Goal: Transaction & Acquisition: Purchase product/service

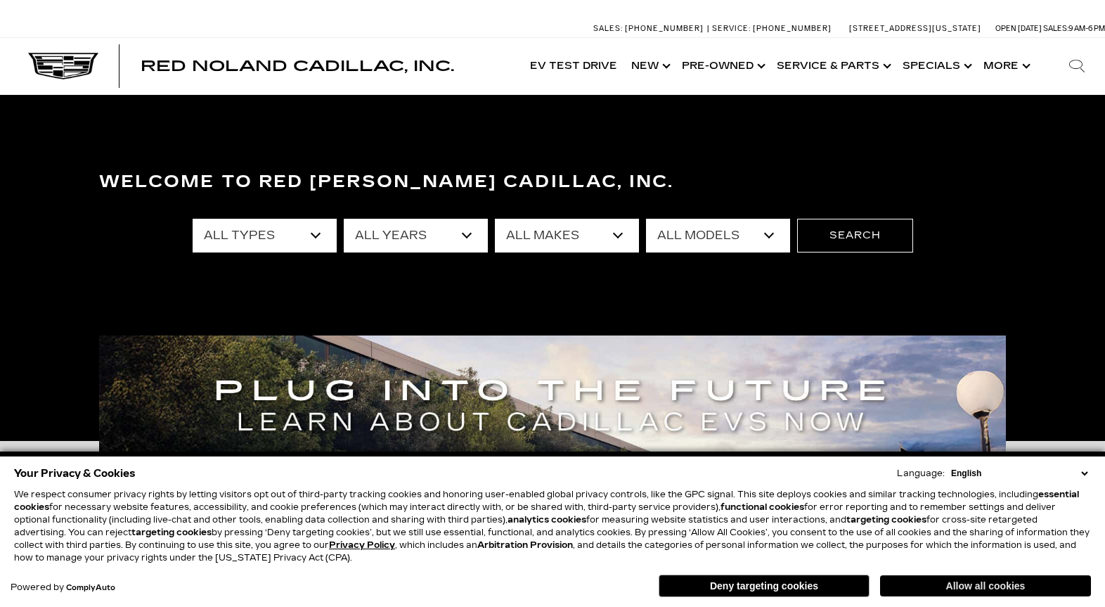
click at [969, 587] on button "Allow all cookies" at bounding box center [985, 585] width 211 height 21
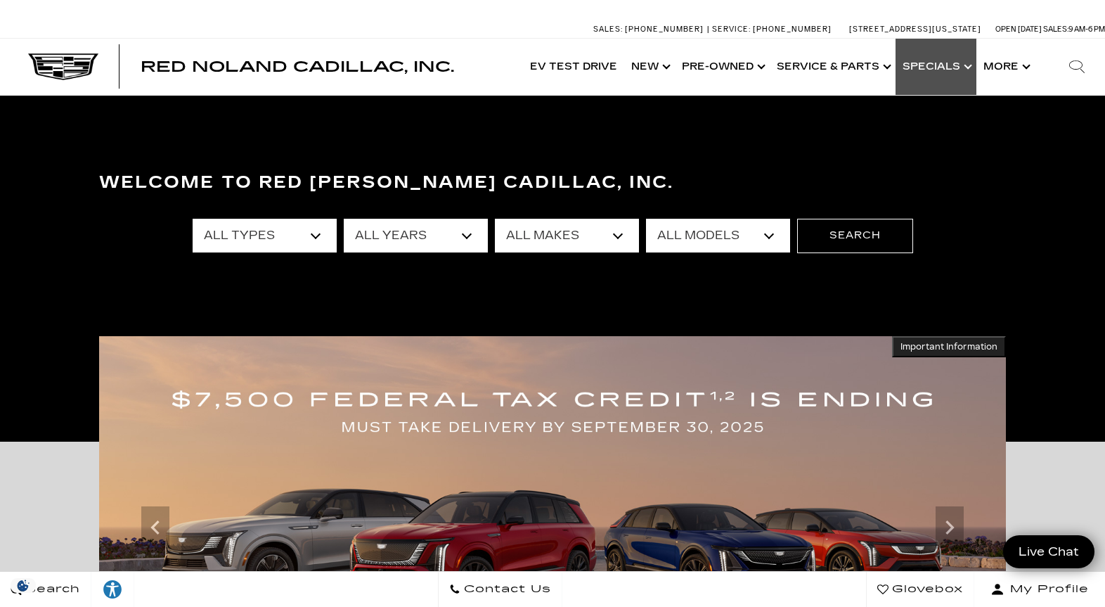
click at [943, 65] on link "Show Specials" at bounding box center [936, 67] width 81 height 56
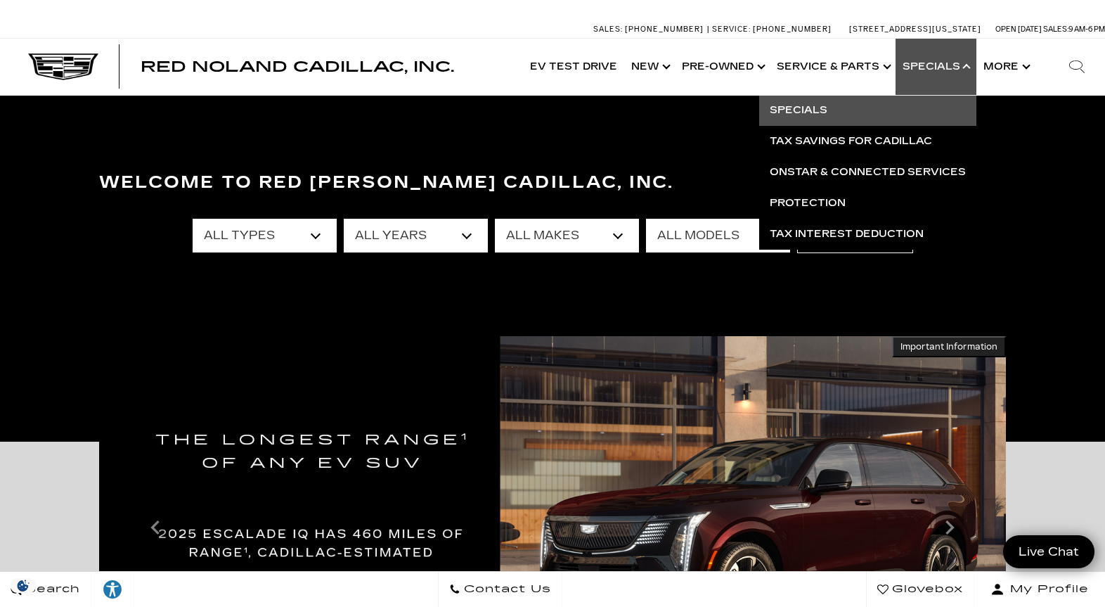
click at [819, 111] on link "Specials" at bounding box center [867, 110] width 217 height 31
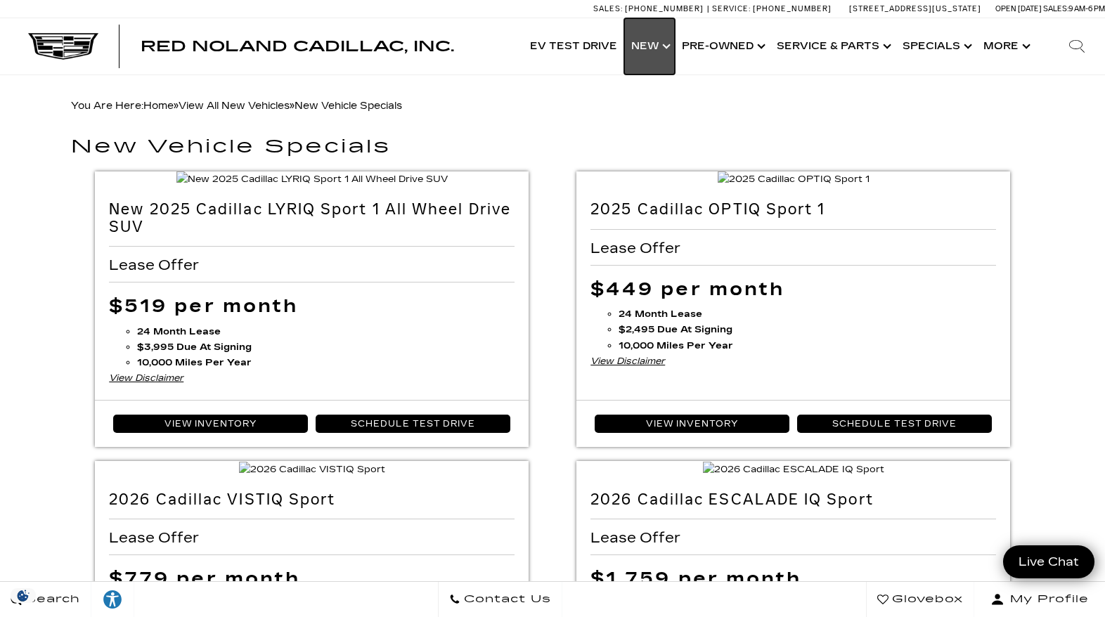
click at [668, 47] on link "Show New" at bounding box center [649, 46] width 51 height 56
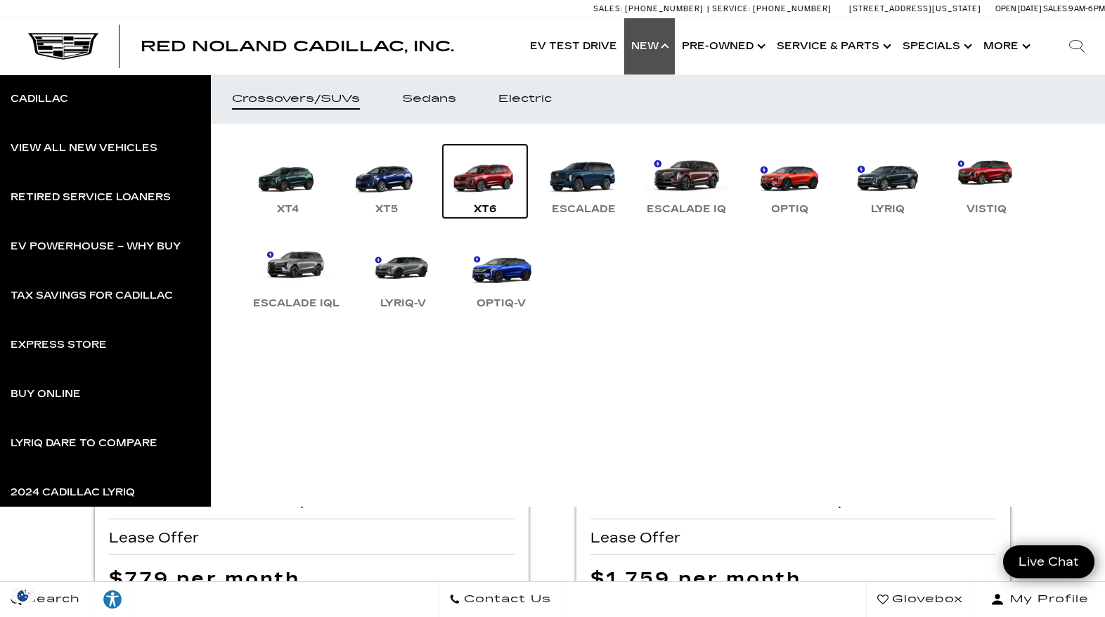
click at [501, 174] on link "XT6" at bounding box center [485, 181] width 84 height 73
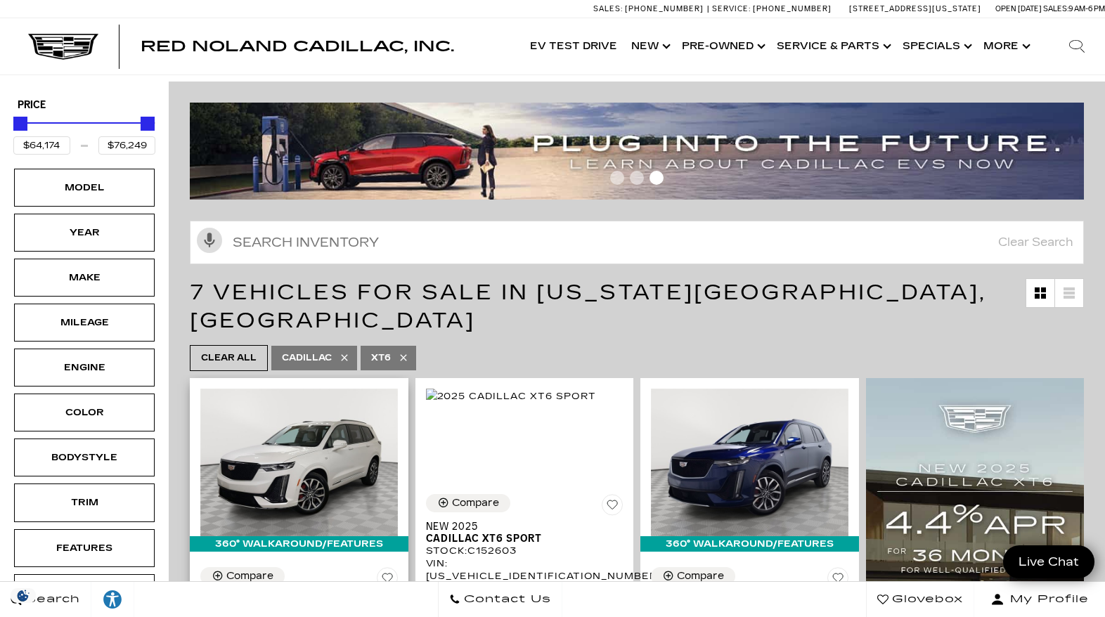
scroll to position [70, 0]
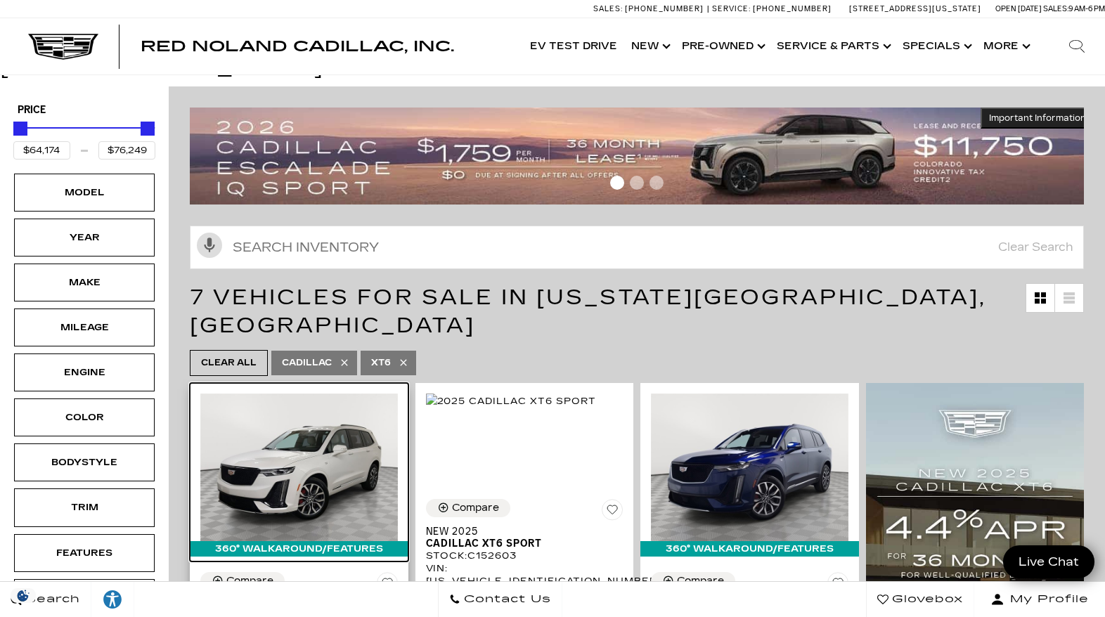
click at [297, 420] on img at bounding box center [299, 468] width 198 height 148
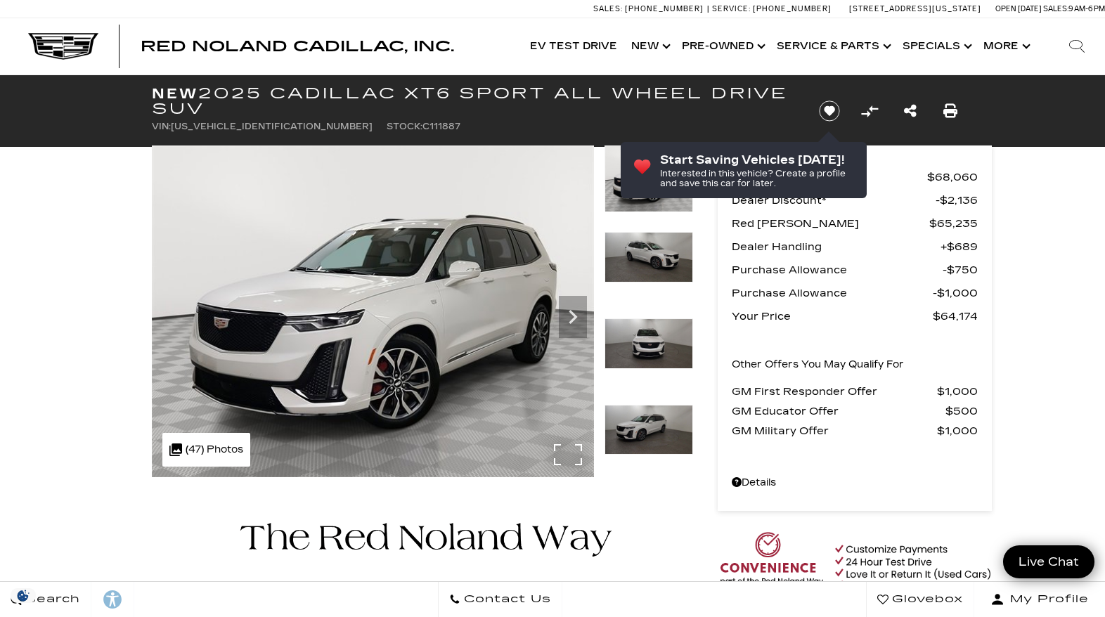
click at [220, 453] on div ".cls-1, .cls-3 { fill: #c50033; } .cls-1 { clip-rule: evenodd; } .cls-2 { clip-…" at bounding box center [206, 450] width 88 height 34
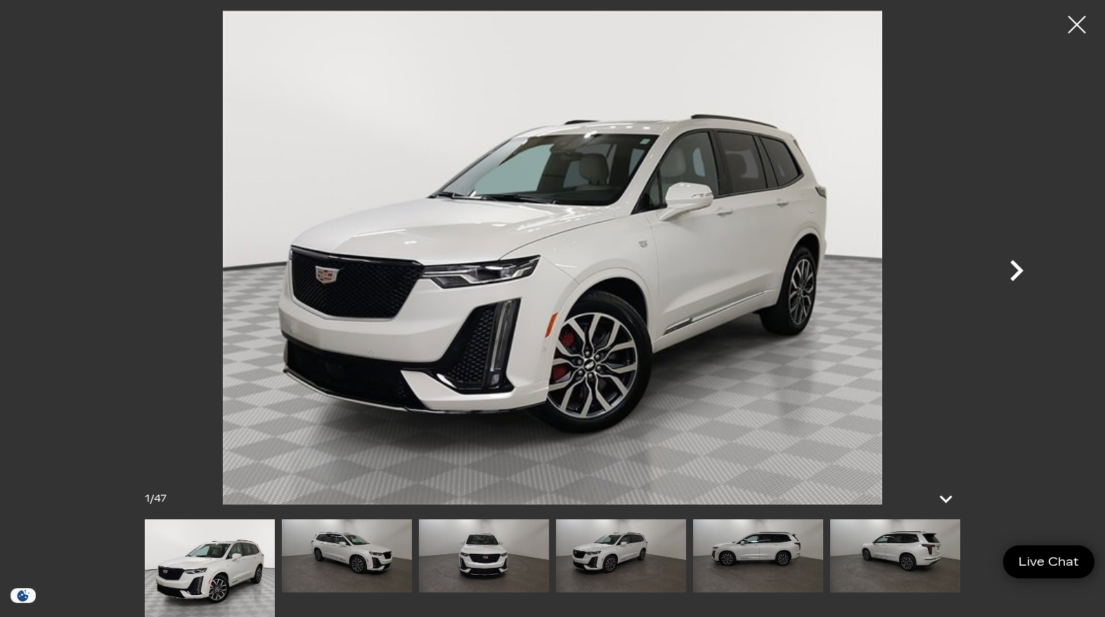
click at [1011, 271] on icon "Next" at bounding box center [1017, 271] width 42 height 42
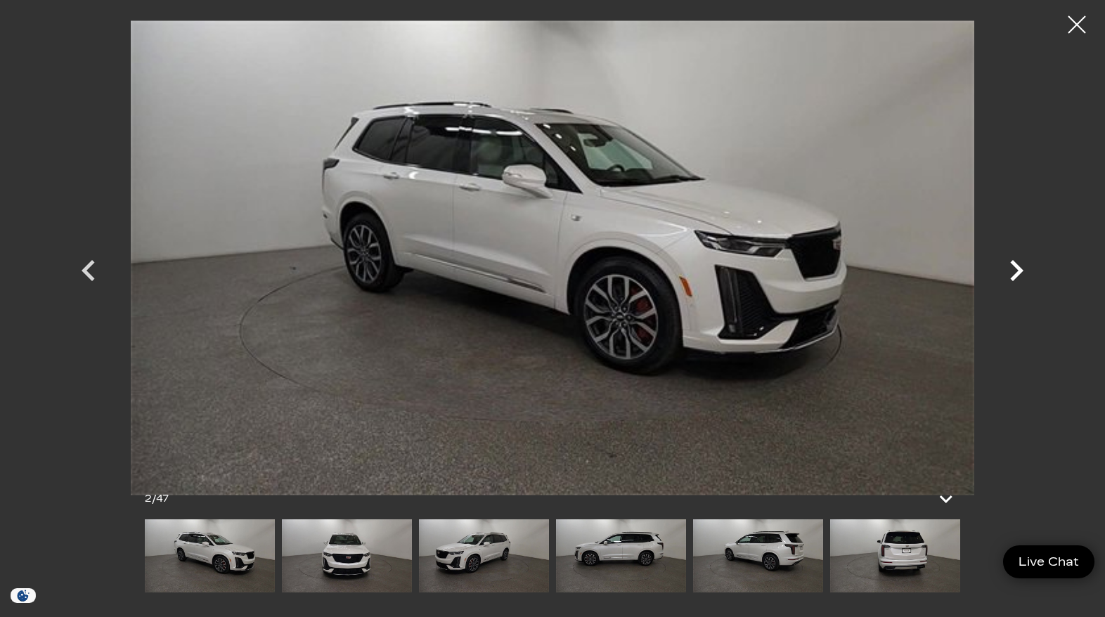
click at [1011, 271] on icon "Next" at bounding box center [1017, 271] width 42 height 42
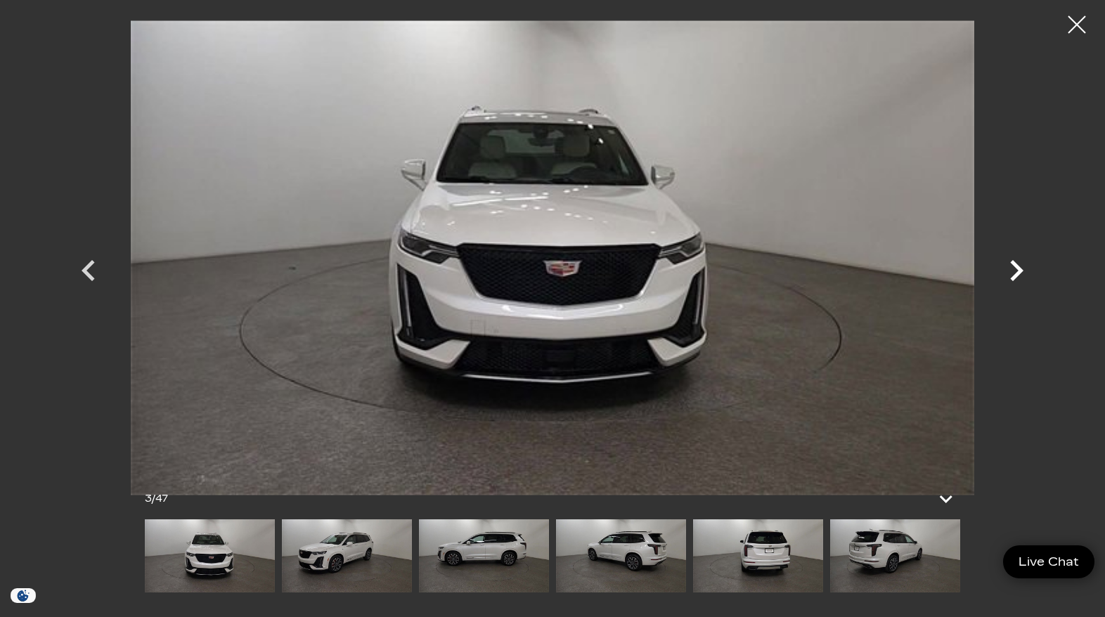
click at [1011, 271] on icon "Next" at bounding box center [1017, 271] width 42 height 42
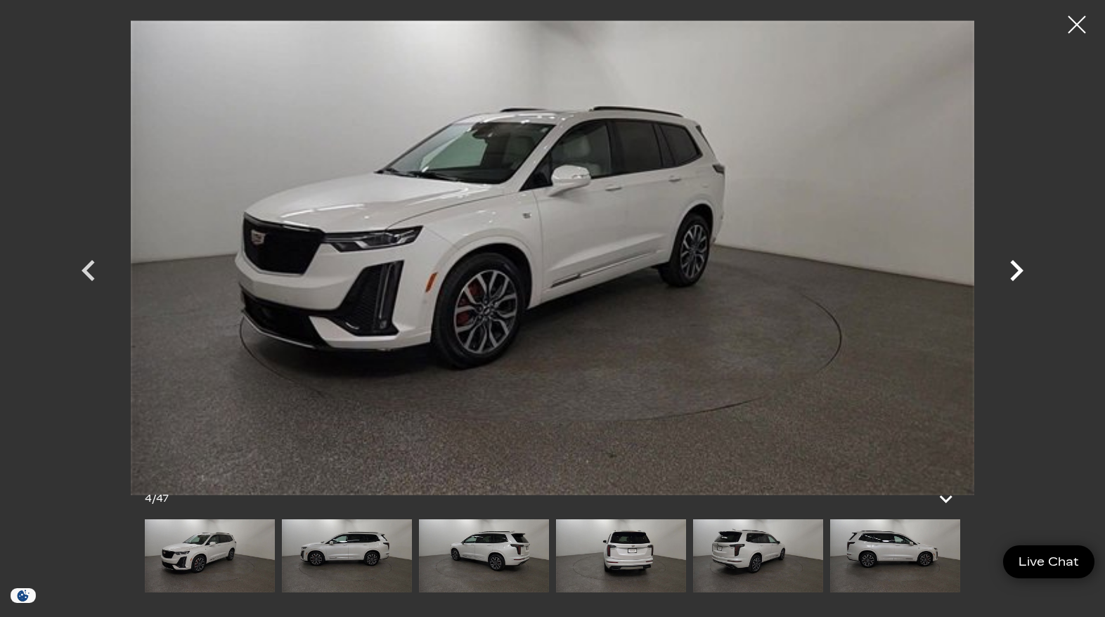
click at [1011, 271] on icon "Next" at bounding box center [1017, 271] width 42 height 42
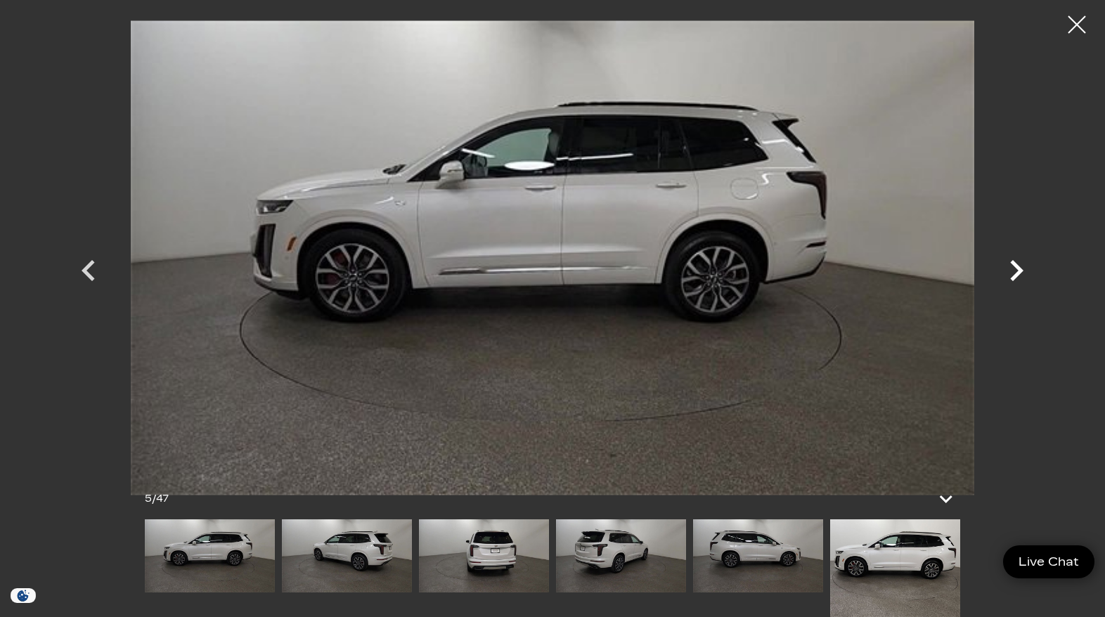
click at [1011, 271] on icon "Next" at bounding box center [1017, 271] width 42 height 42
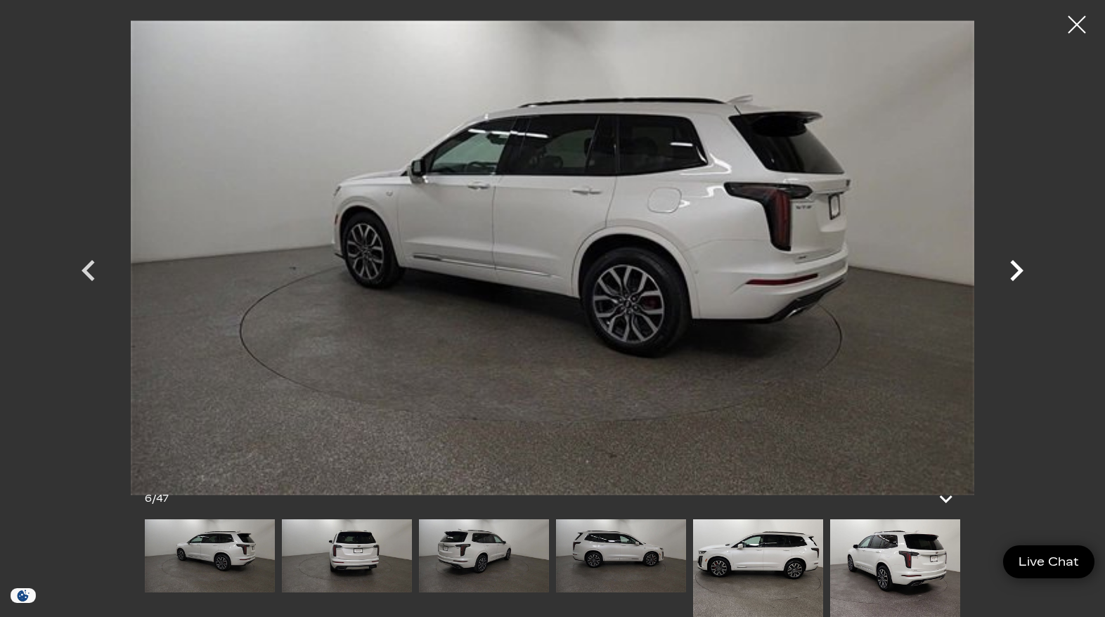
click at [1011, 271] on icon "Next" at bounding box center [1017, 271] width 42 height 42
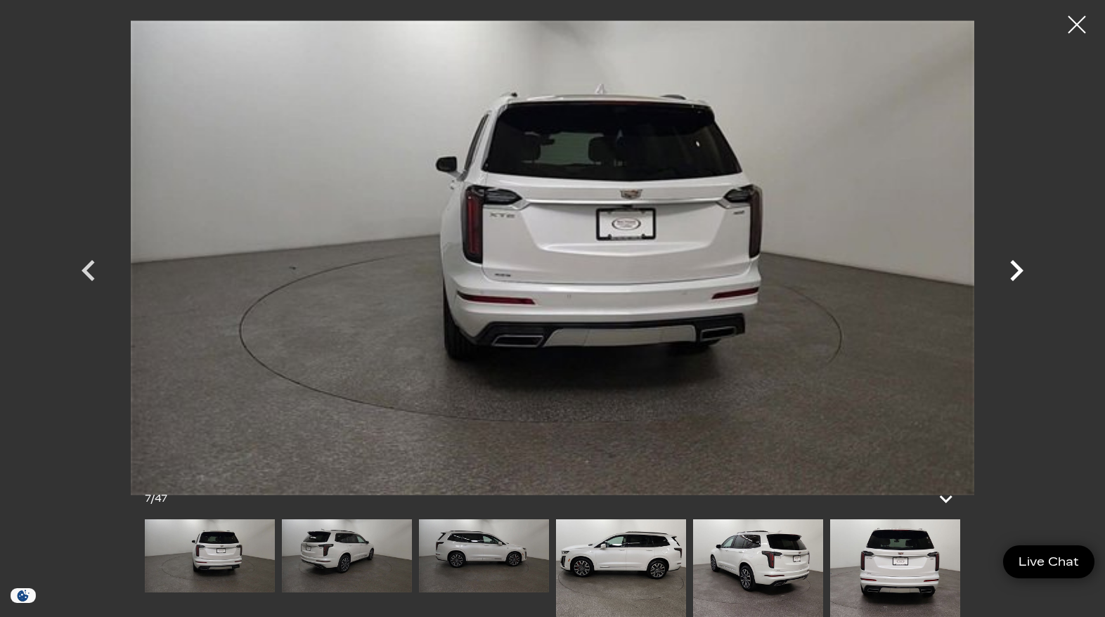
click at [1011, 271] on icon "Next" at bounding box center [1017, 271] width 42 height 42
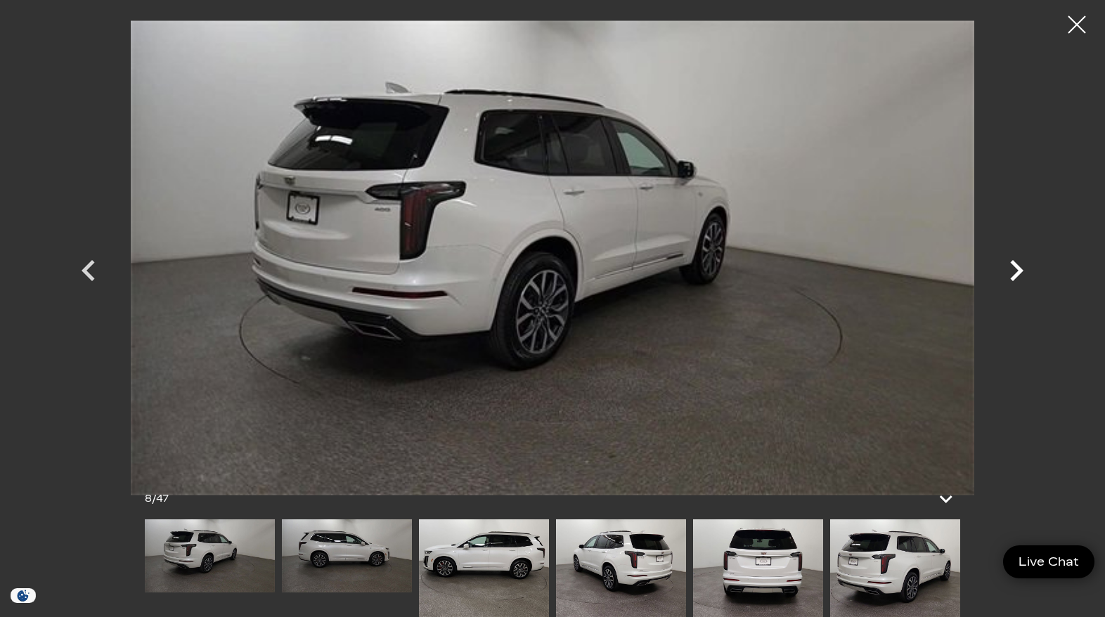
click at [1011, 271] on icon "Next" at bounding box center [1017, 271] width 42 height 42
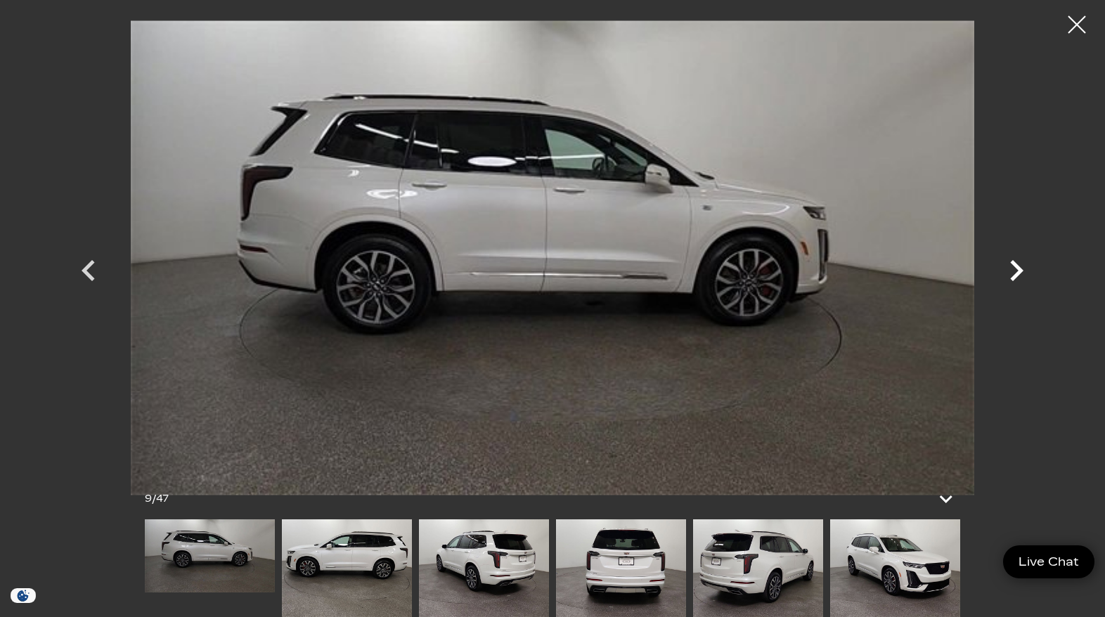
click at [1011, 271] on icon "Next" at bounding box center [1017, 271] width 42 height 42
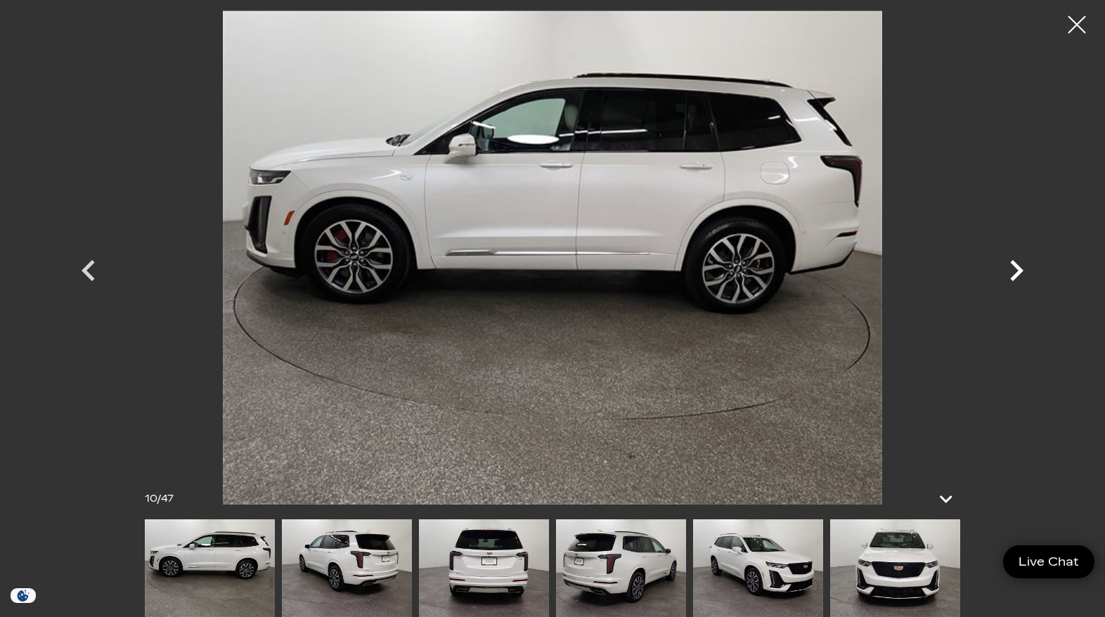
click at [1011, 271] on icon "Next" at bounding box center [1017, 271] width 42 height 42
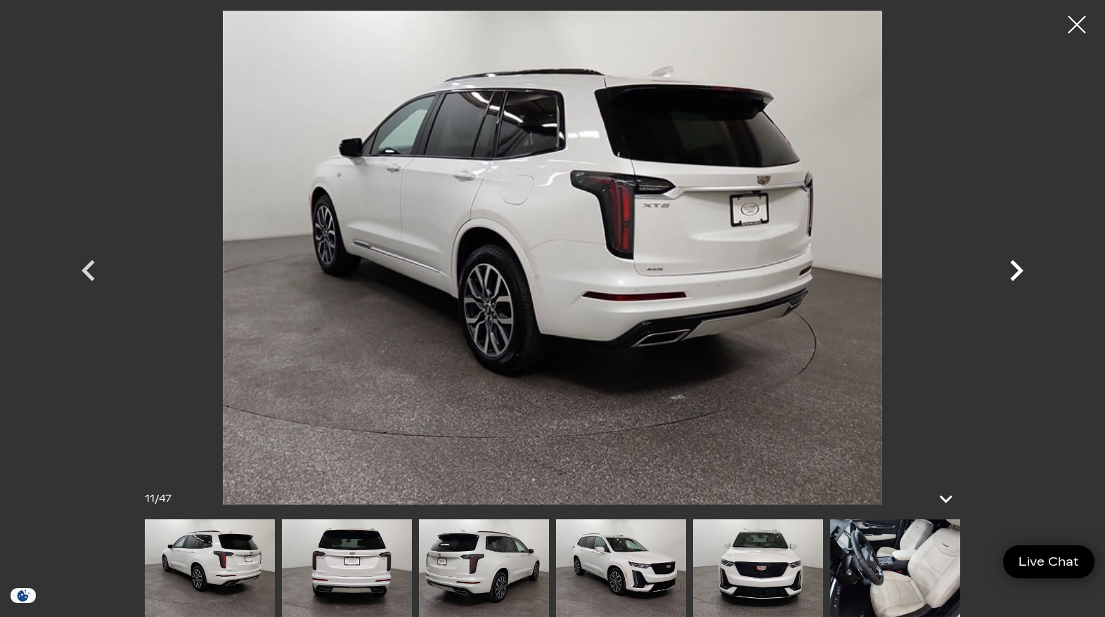
click at [1011, 271] on icon "Next" at bounding box center [1017, 271] width 42 height 42
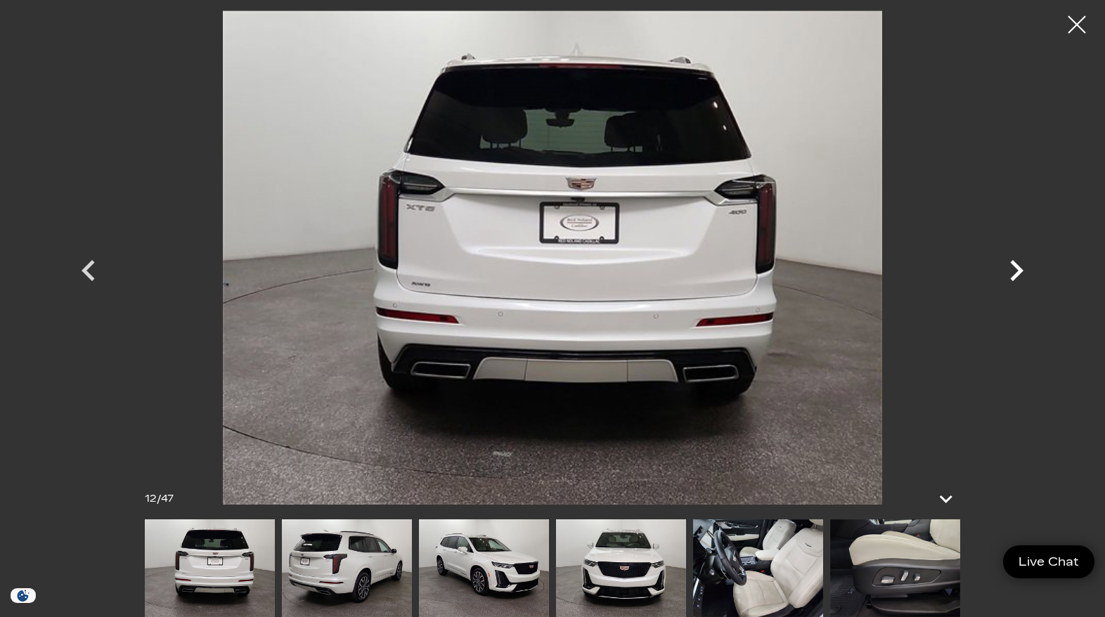
click at [1011, 271] on icon "Next" at bounding box center [1017, 271] width 42 height 42
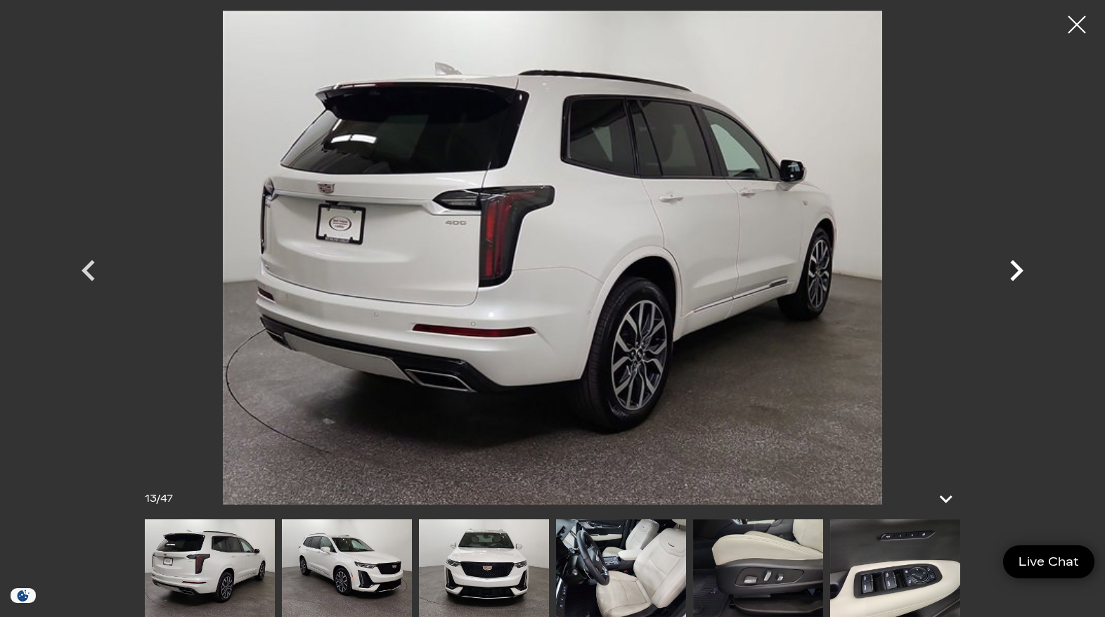
click at [1011, 271] on icon "Next" at bounding box center [1017, 271] width 42 height 42
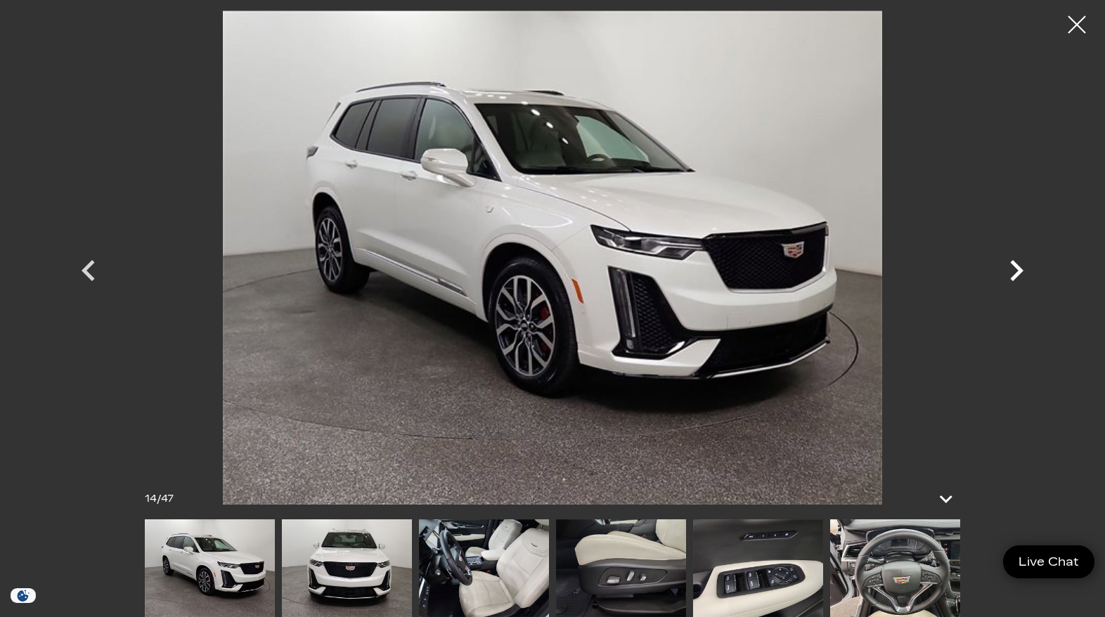
click at [1011, 271] on icon "Next" at bounding box center [1017, 271] width 42 height 42
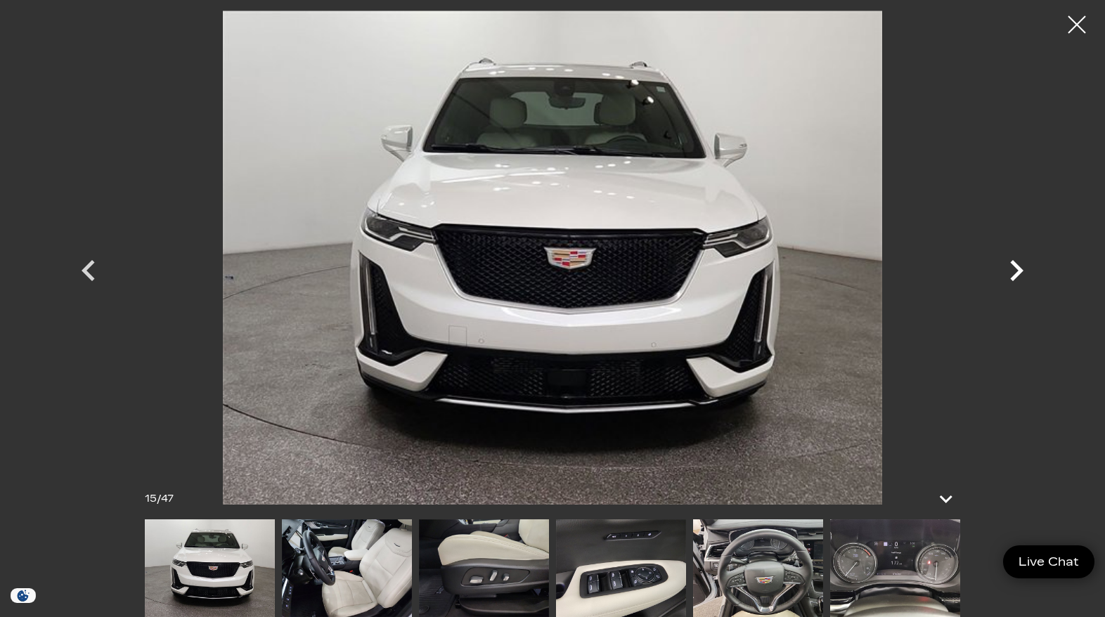
click at [1011, 271] on icon "Next" at bounding box center [1017, 271] width 42 height 42
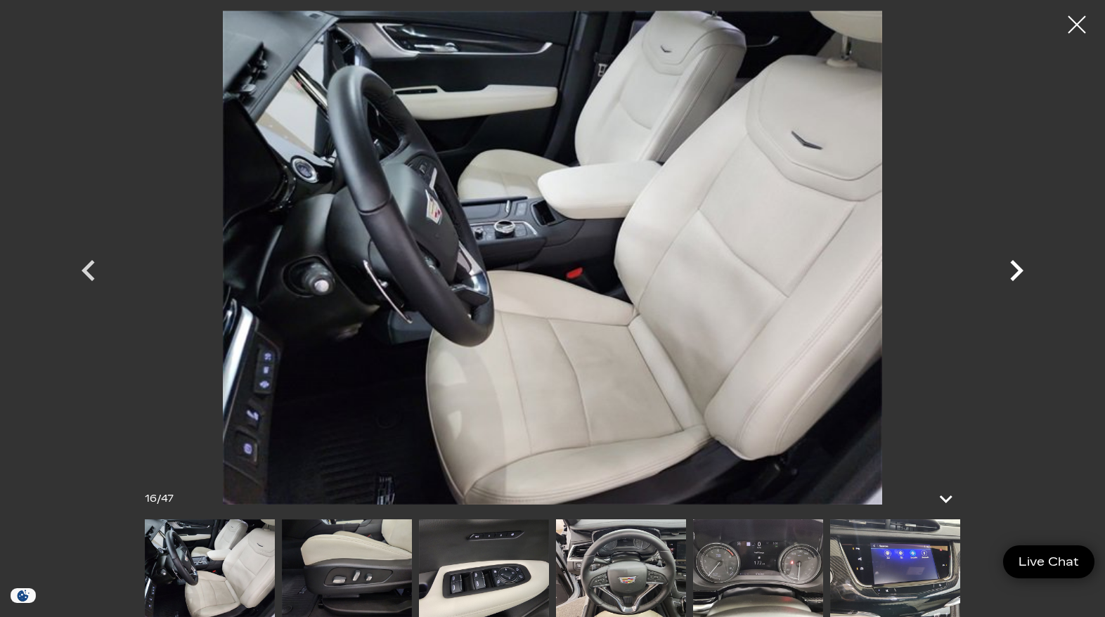
click at [1011, 271] on icon "Next" at bounding box center [1017, 271] width 42 height 42
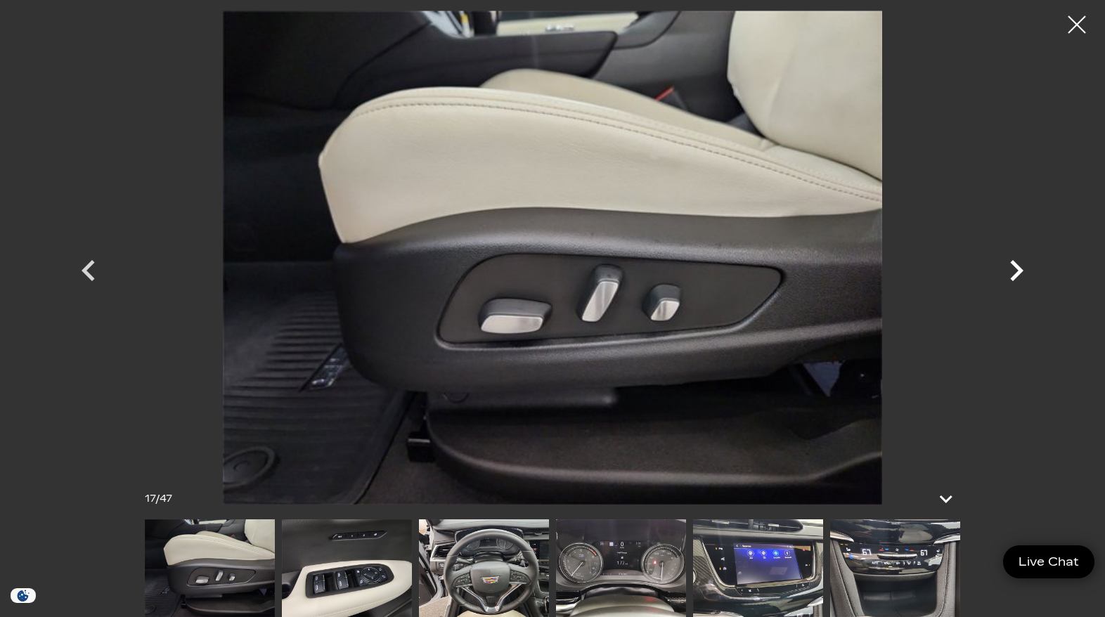
click at [1011, 271] on icon "Next" at bounding box center [1017, 271] width 42 height 42
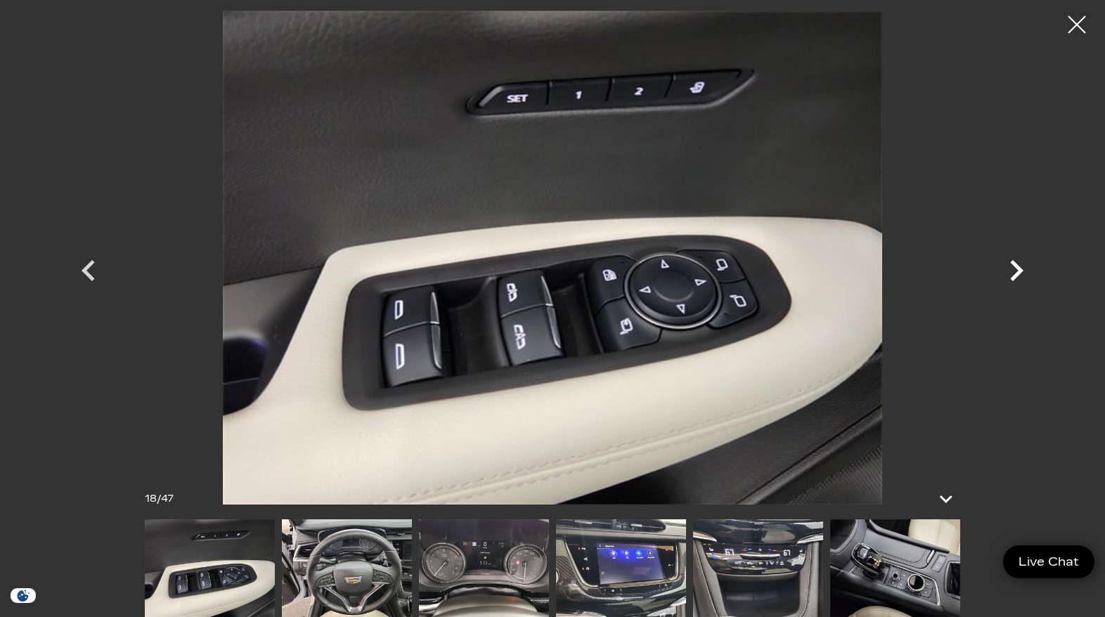
click at [1011, 271] on icon "Next" at bounding box center [1017, 271] width 42 height 42
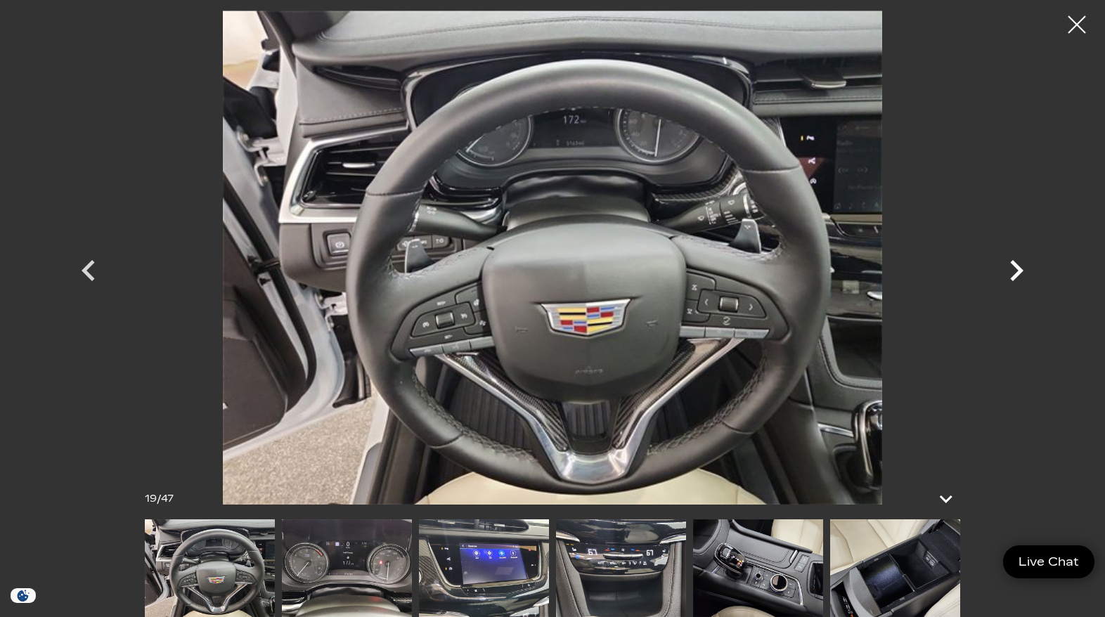
click at [1011, 271] on icon "Next" at bounding box center [1017, 271] width 42 height 42
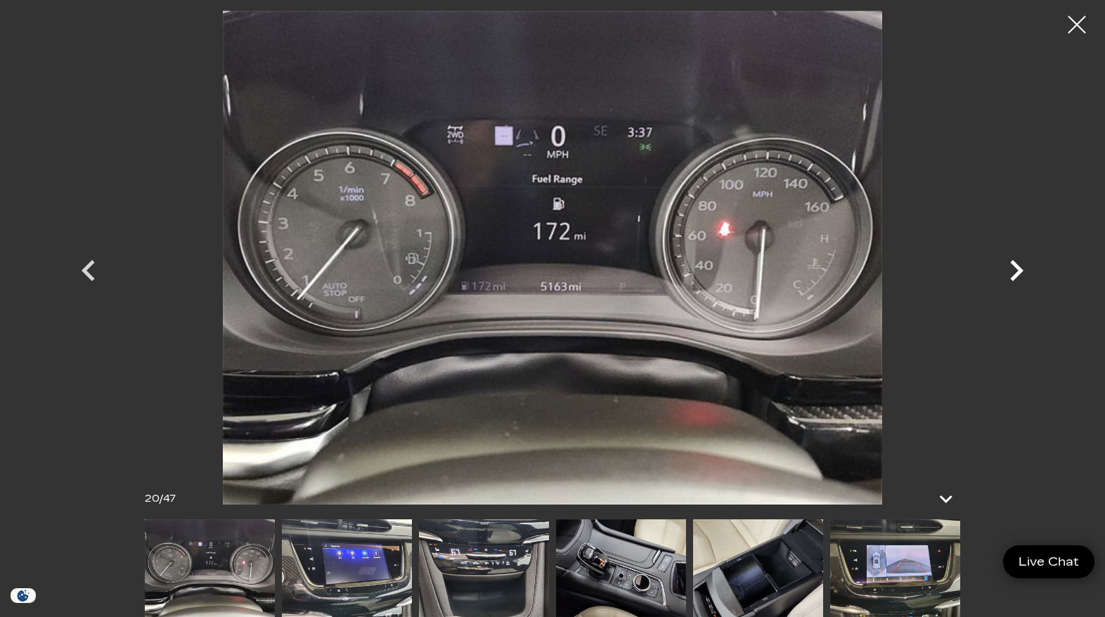
click at [1011, 271] on icon "Next" at bounding box center [1017, 271] width 42 height 42
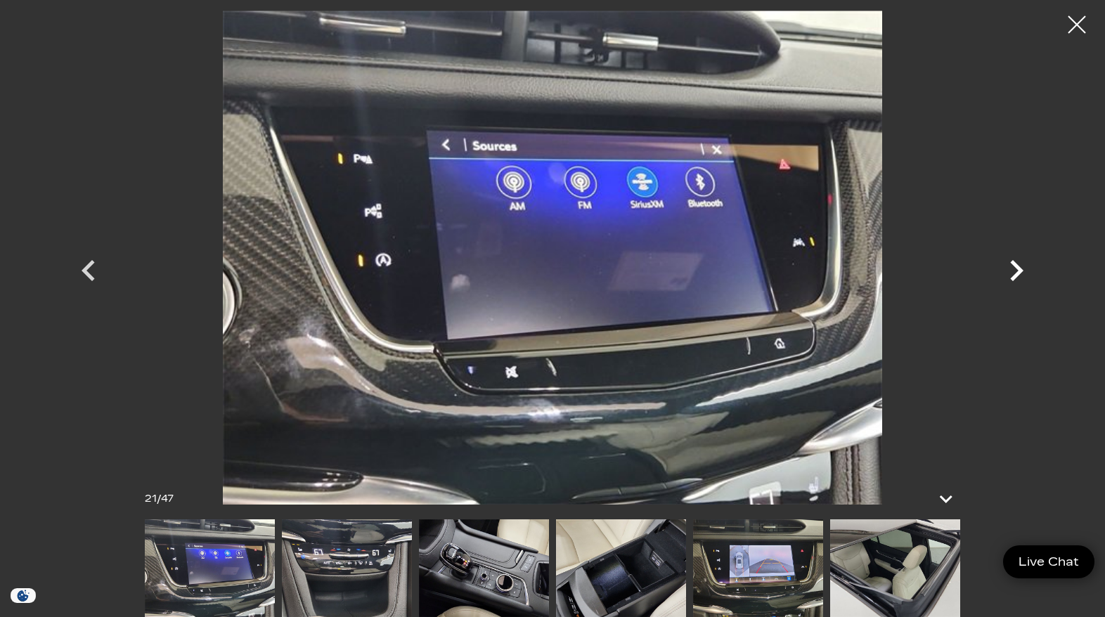
click at [1011, 271] on icon "Next" at bounding box center [1017, 271] width 42 height 42
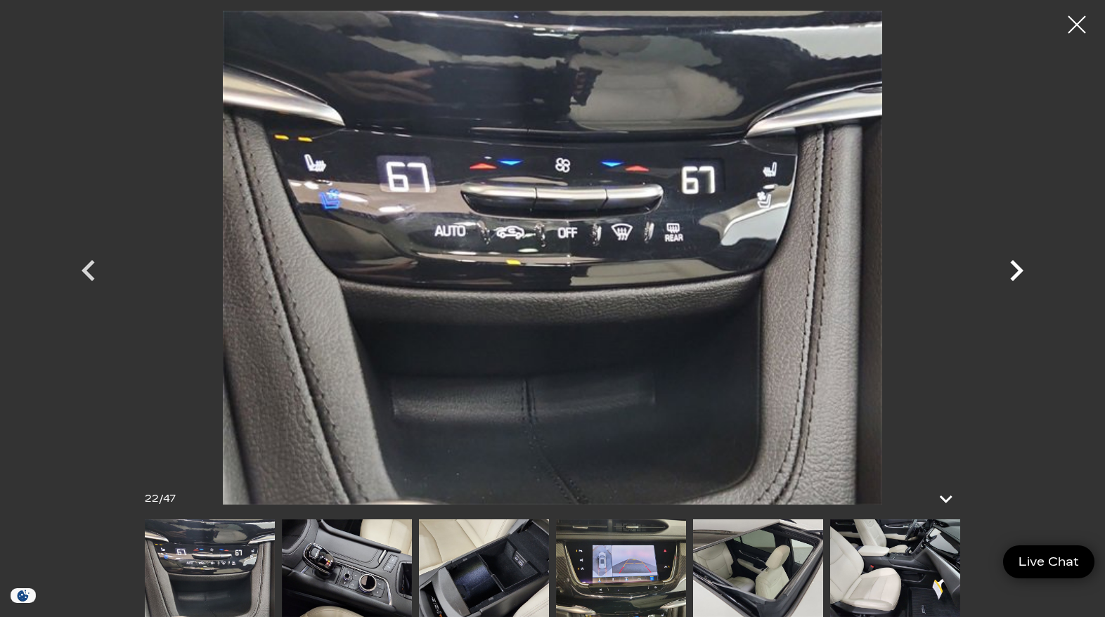
click at [1011, 271] on icon "Next" at bounding box center [1017, 271] width 42 height 42
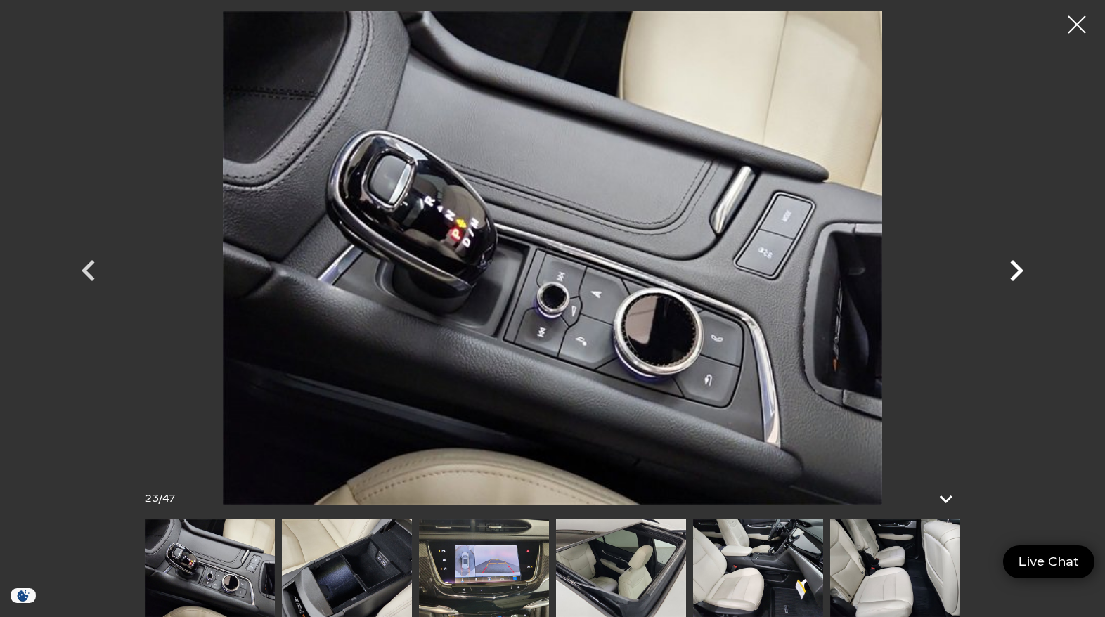
click at [1011, 271] on icon "Next" at bounding box center [1017, 271] width 42 height 42
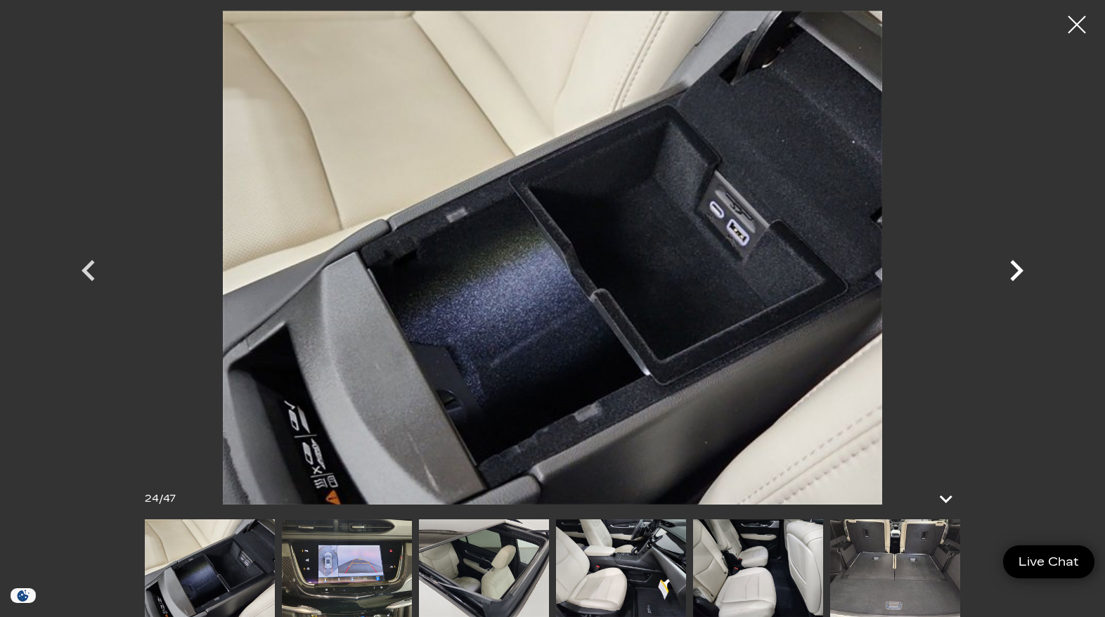
click at [1011, 271] on icon "Next" at bounding box center [1017, 271] width 42 height 42
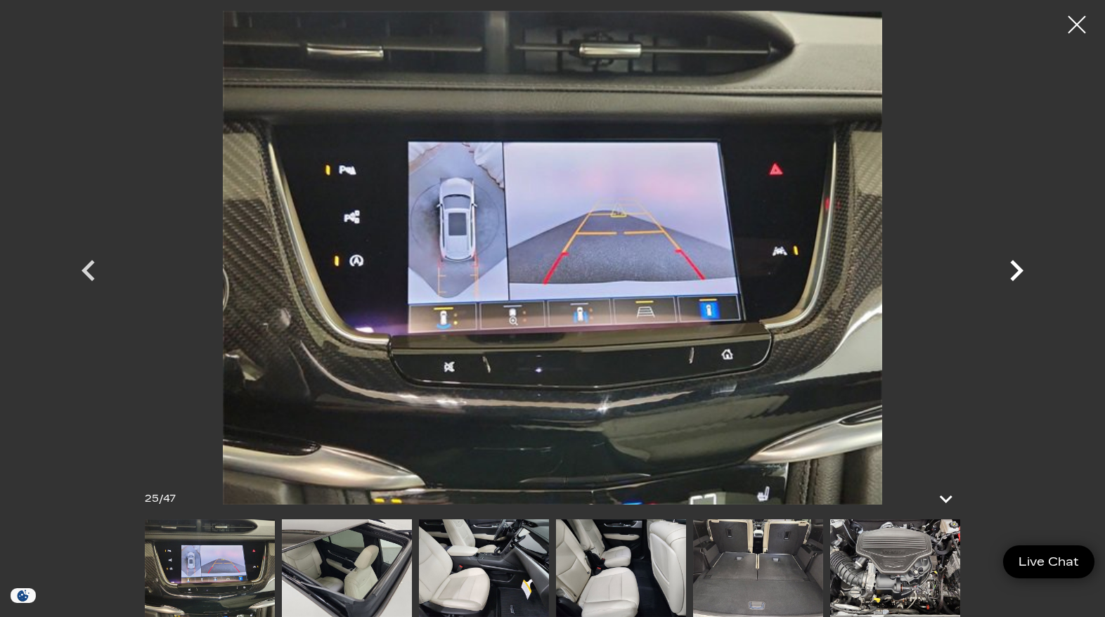
click at [1011, 271] on icon "Next" at bounding box center [1017, 271] width 42 height 42
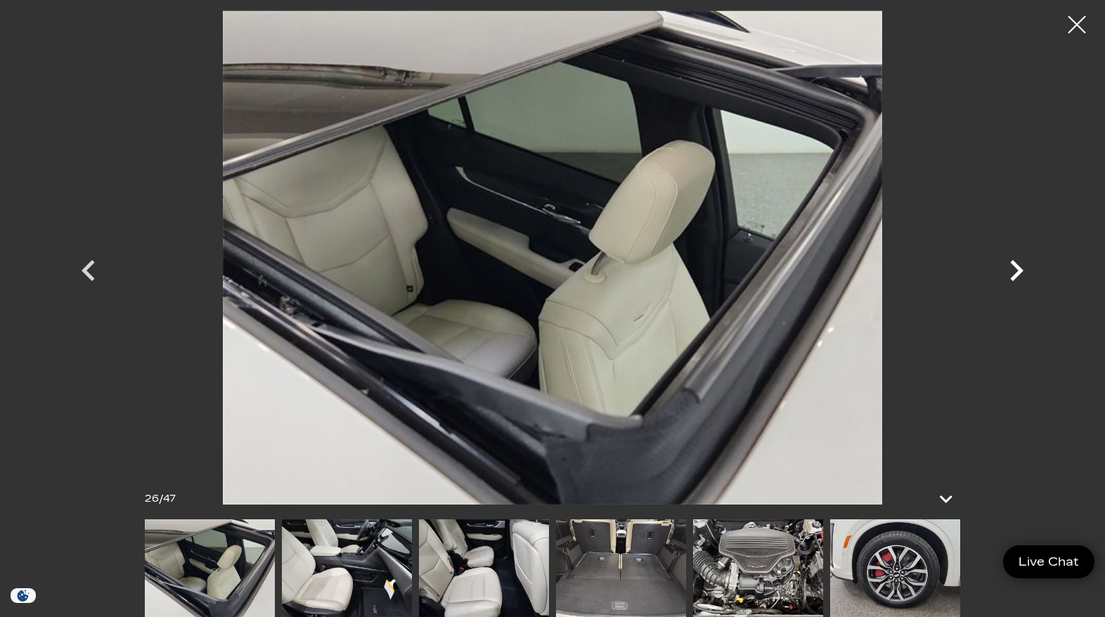
click at [1011, 271] on icon "Next" at bounding box center [1017, 271] width 42 height 42
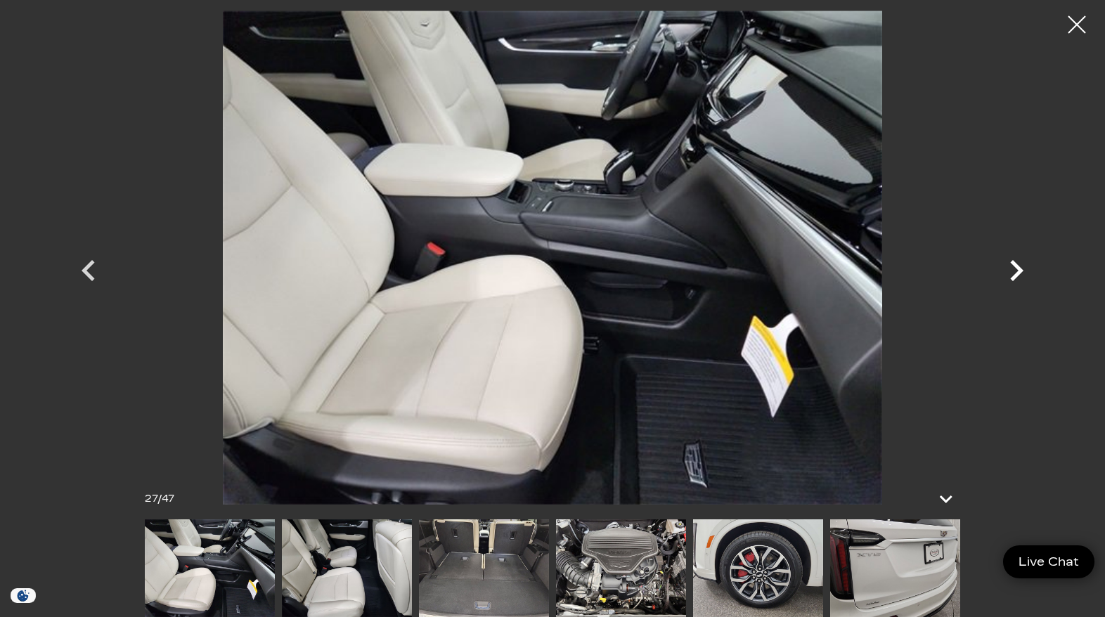
click at [1011, 271] on icon "Next" at bounding box center [1017, 271] width 42 height 42
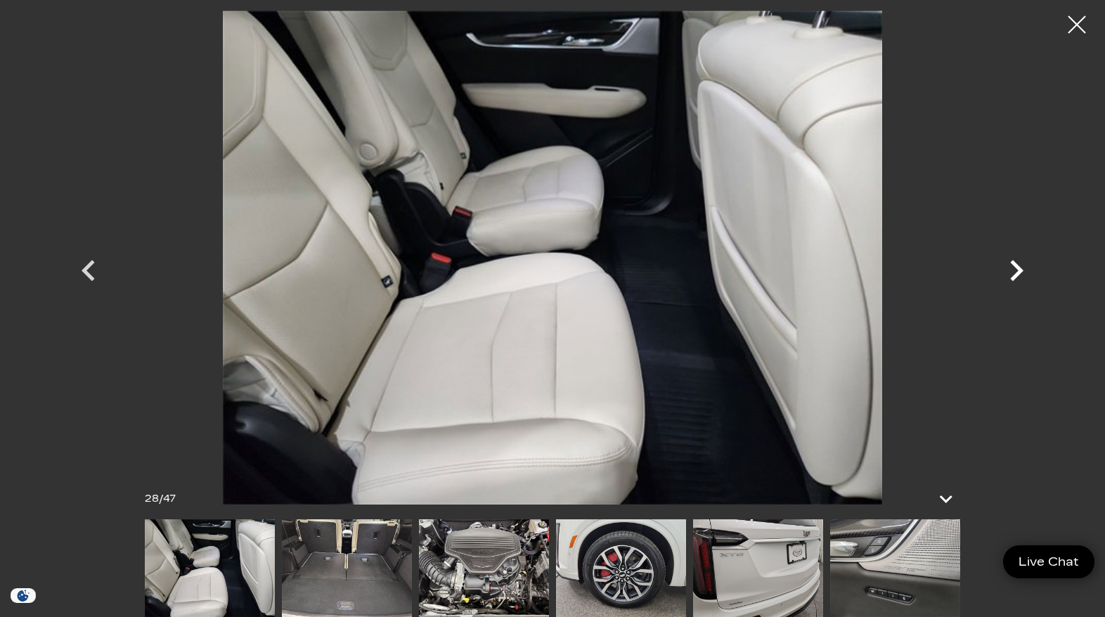
click at [1011, 271] on icon "Next" at bounding box center [1017, 271] width 42 height 42
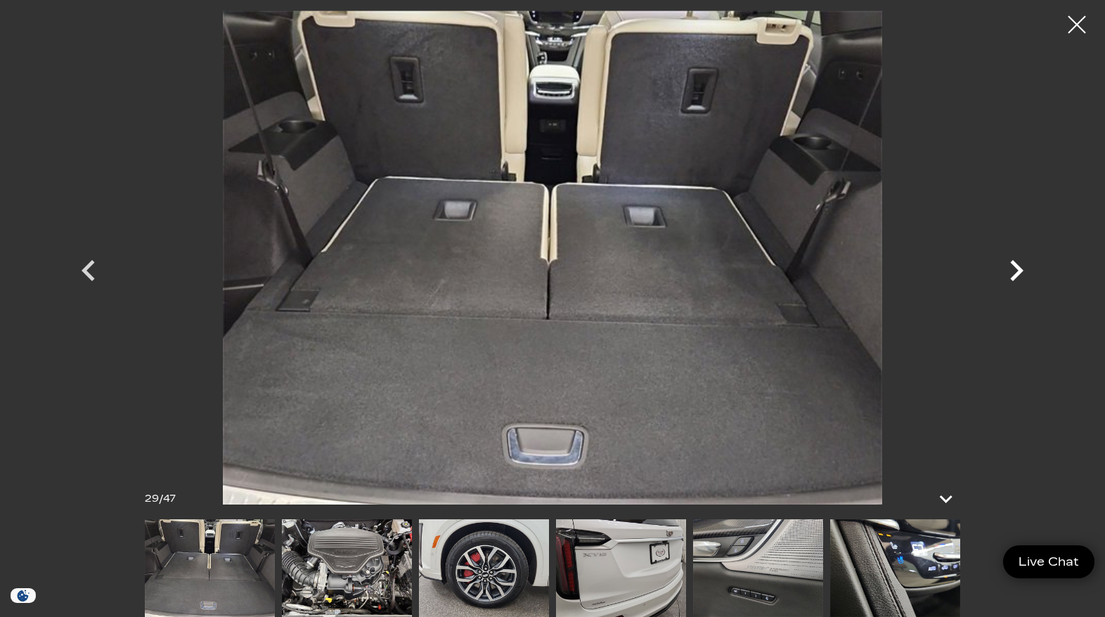
click at [1011, 271] on icon "Next" at bounding box center [1017, 271] width 42 height 42
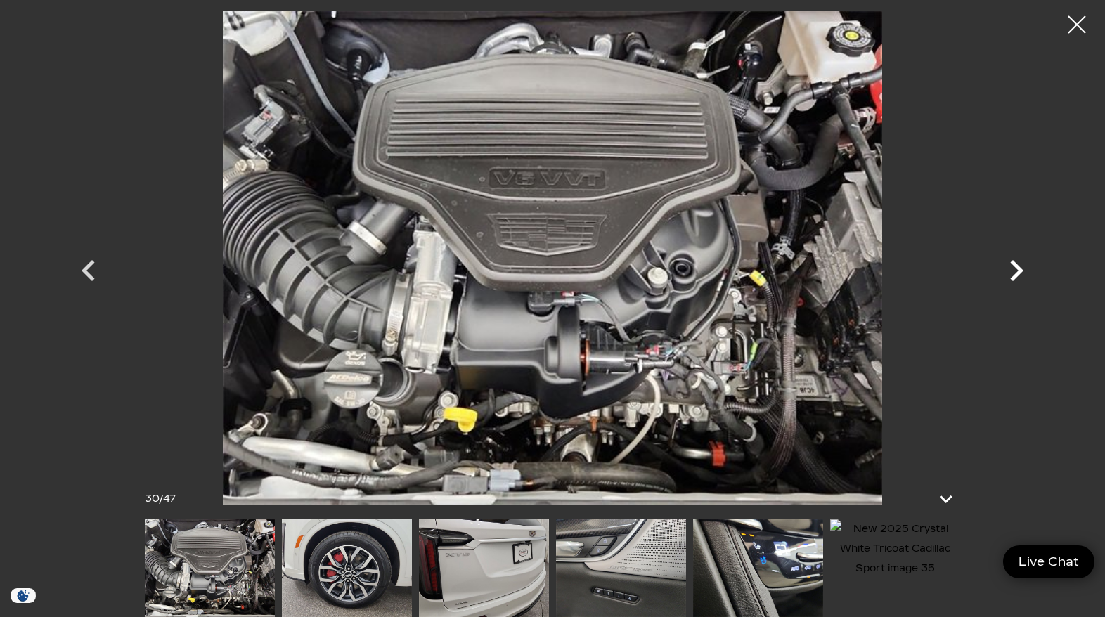
click at [1011, 271] on icon "Next" at bounding box center [1017, 271] width 42 height 42
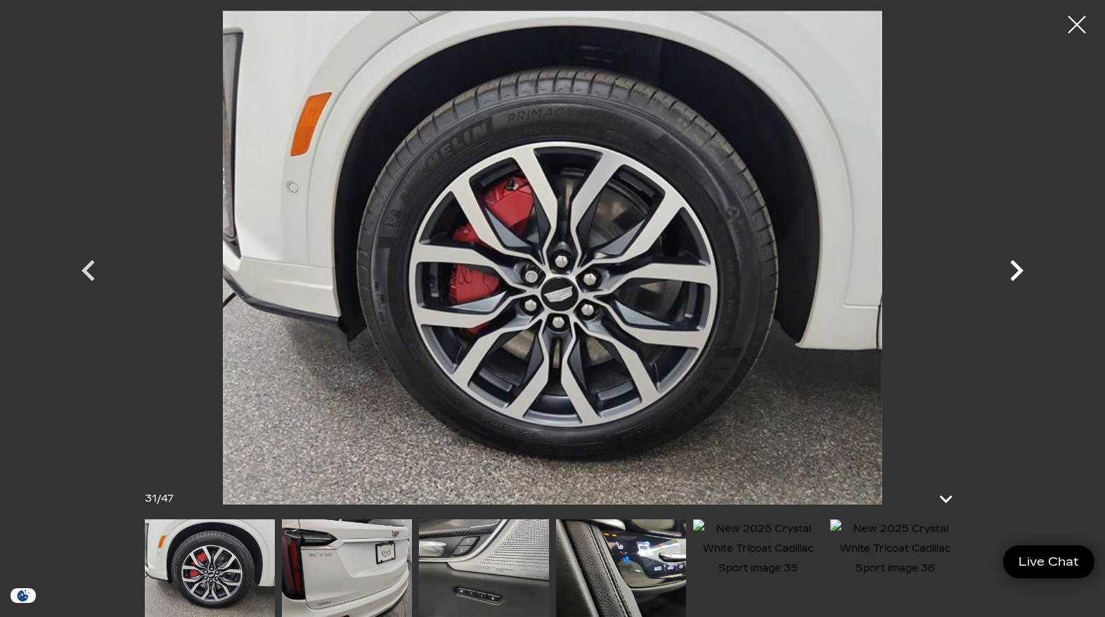
click at [1011, 271] on icon "Next" at bounding box center [1017, 271] width 42 height 42
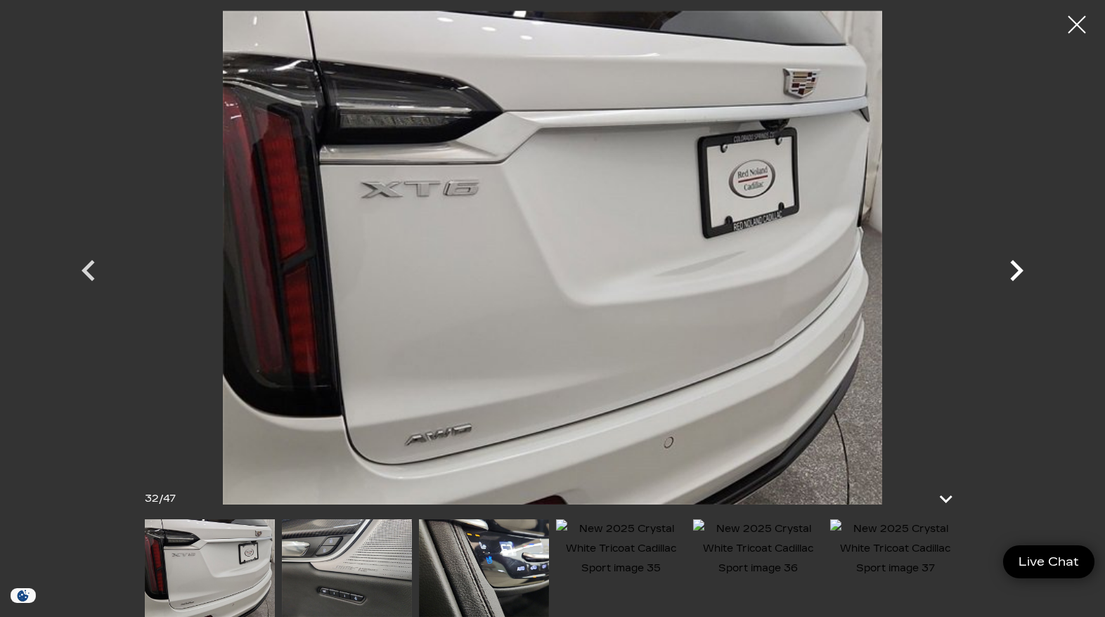
click at [1011, 271] on icon "Next" at bounding box center [1017, 271] width 42 height 42
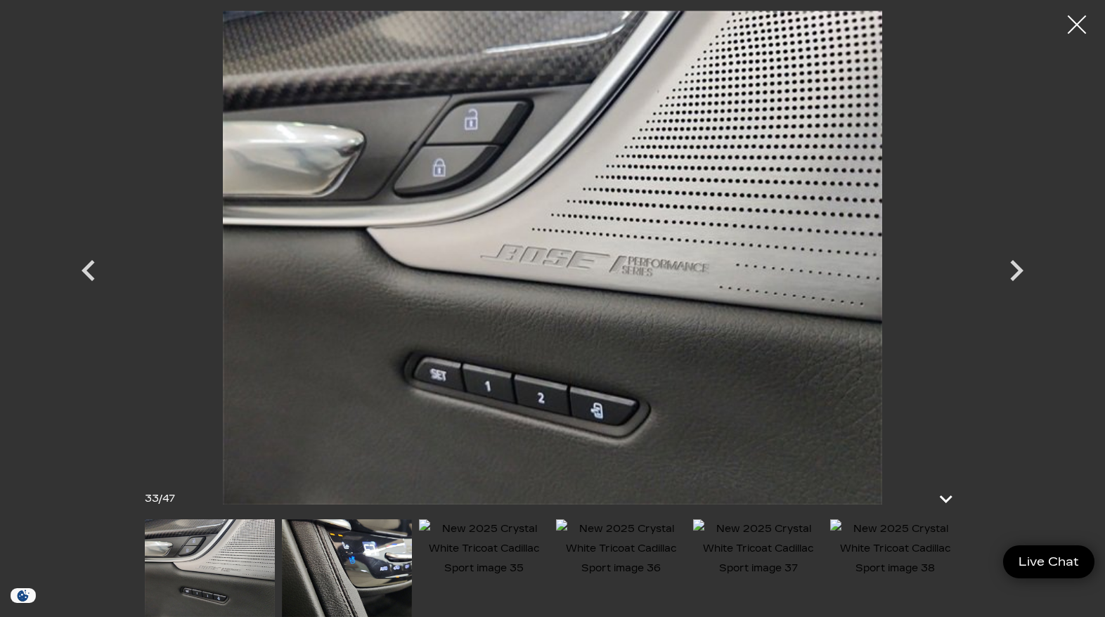
click at [1076, 25] on div at bounding box center [1077, 24] width 37 height 37
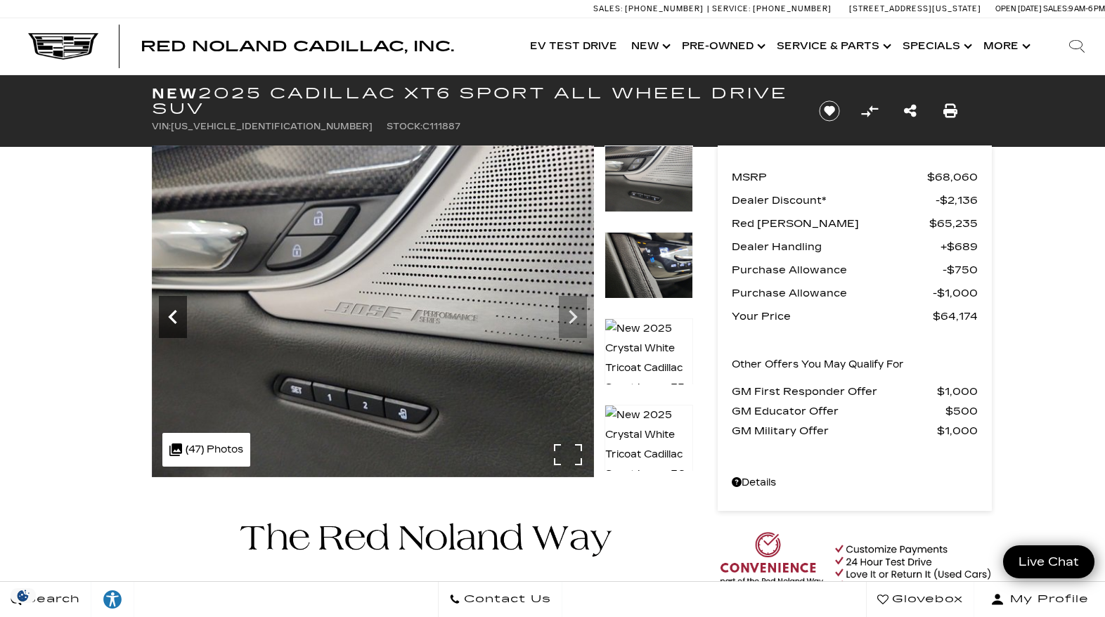
click at [163, 311] on icon "Previous" at bounding box center [173, 317] width 28 height 28
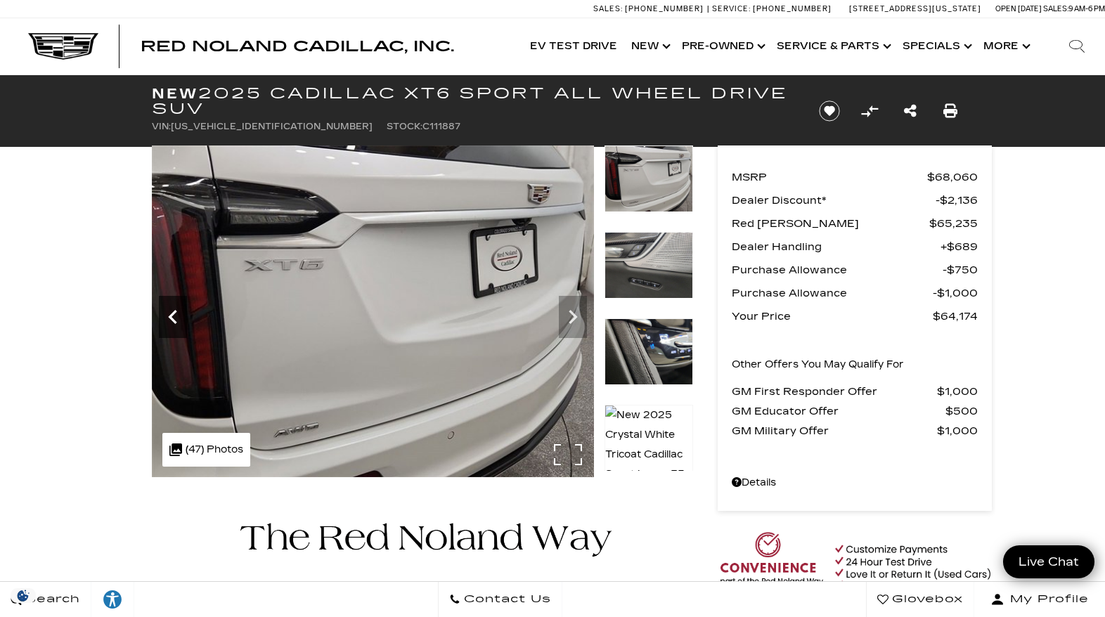
click at [163, 312] on icon "Previous" at bounding box center [173, 317] width 28 height 28
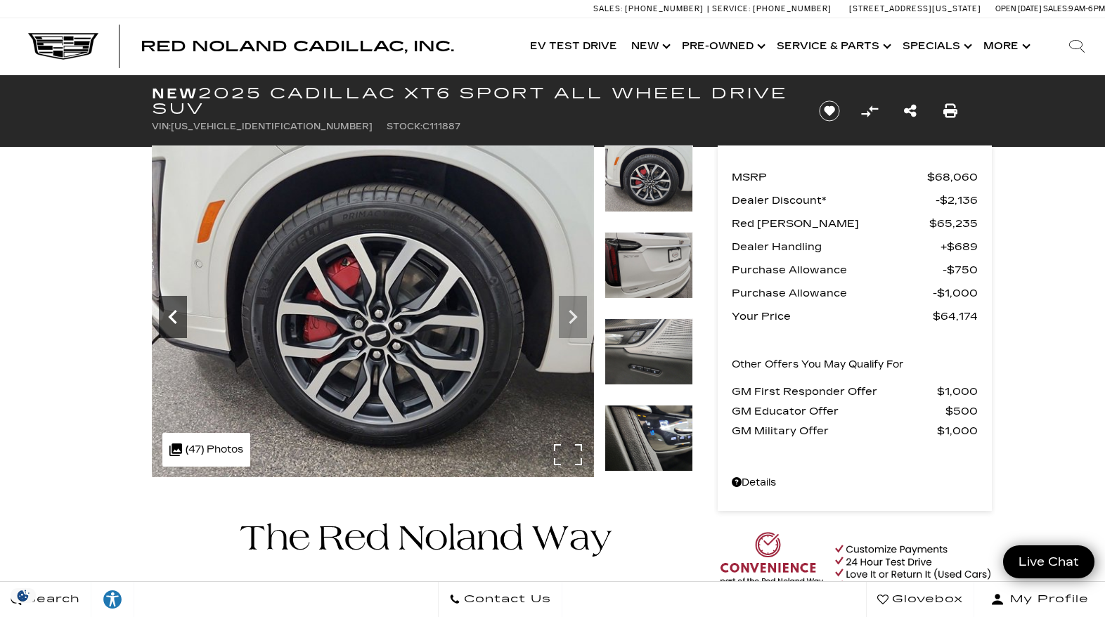
click at [163, 312] on icon "Previous" at bounding box center [173, 317] width 28 height 28
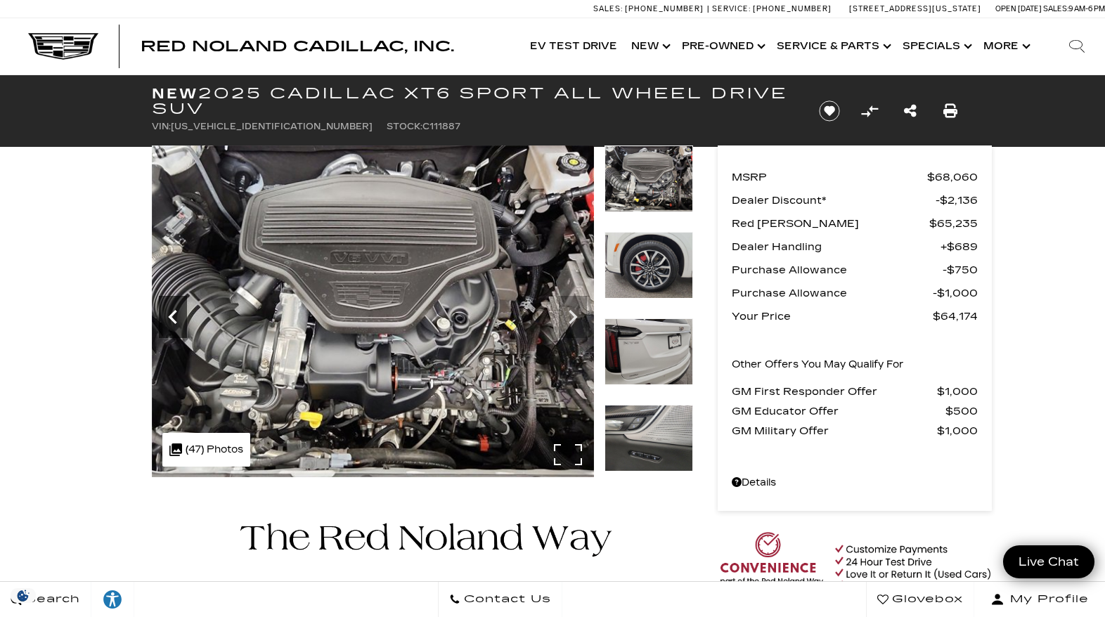
click at [163, 312] on icon "Previous" at bounding box center [173, 317] width 28 height 28
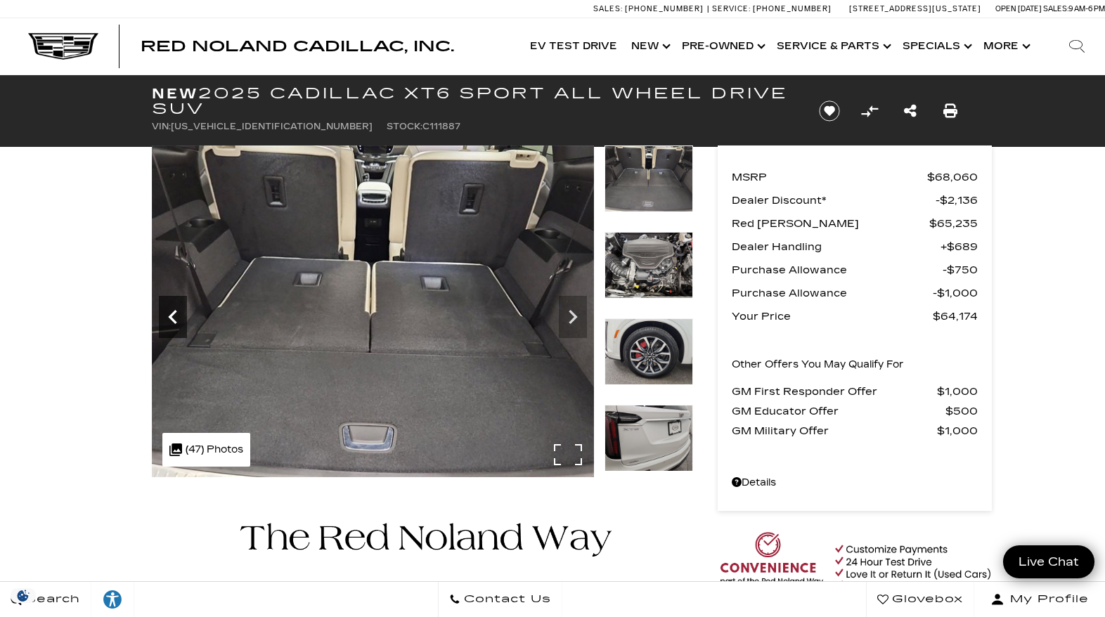
click at [163, 312] on icon "Previous" at bounding box center [173, 317] width 28 height 28
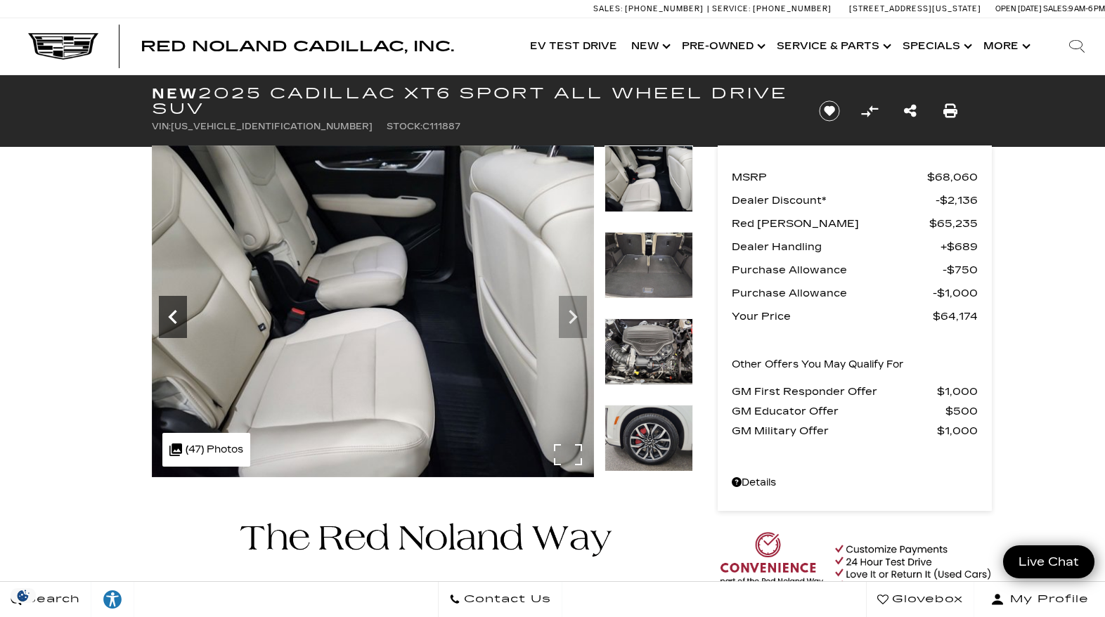
click at [163, 312] on icon "Previous" at bounding box center [173, 317] width 28 height 28
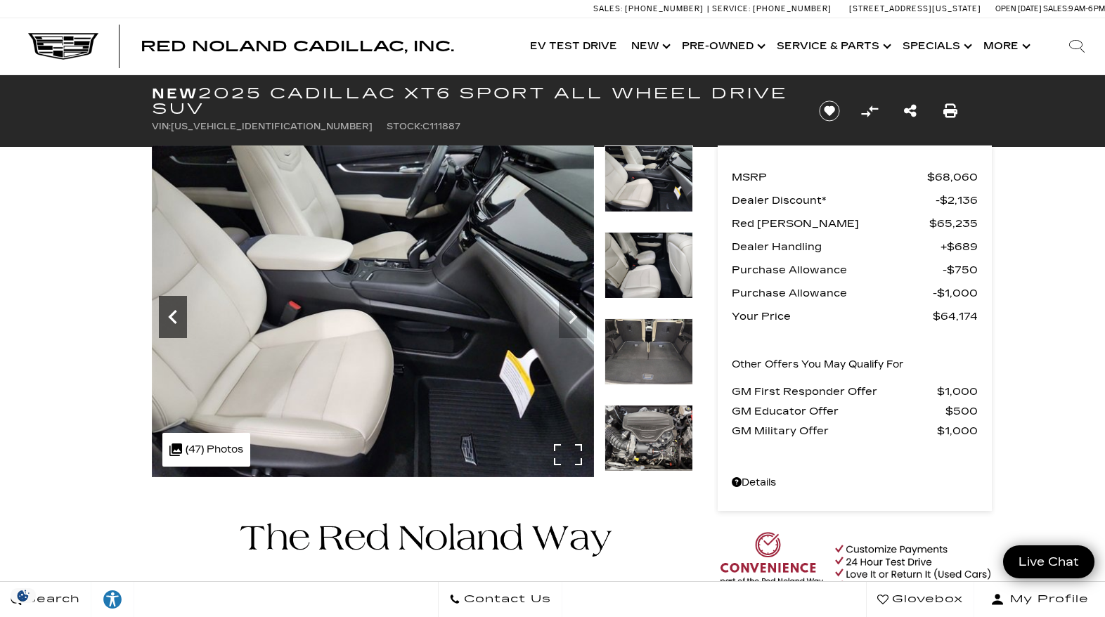
click at [163, 312] on icon "Previous" at bounding box center [173, 317] width 28 height 28
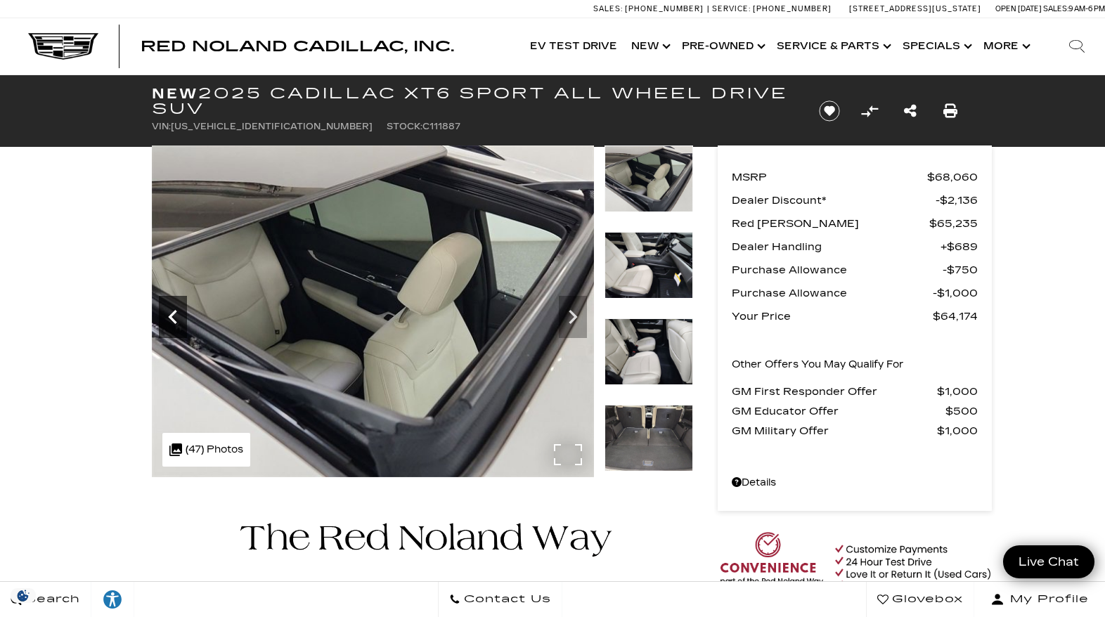
click at [163, 312] on icon "Previous" at bounding box center [173, 317] width 28 height 28
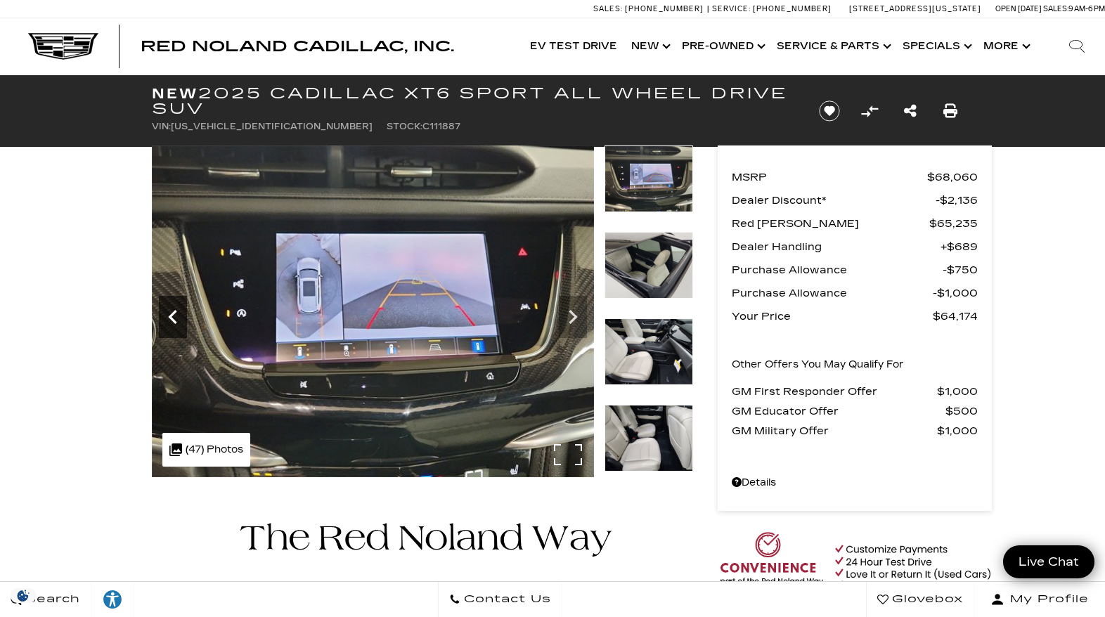
click at [163, 312] on icon "Previous" at bounding box center [173, 317] width 28 height 28
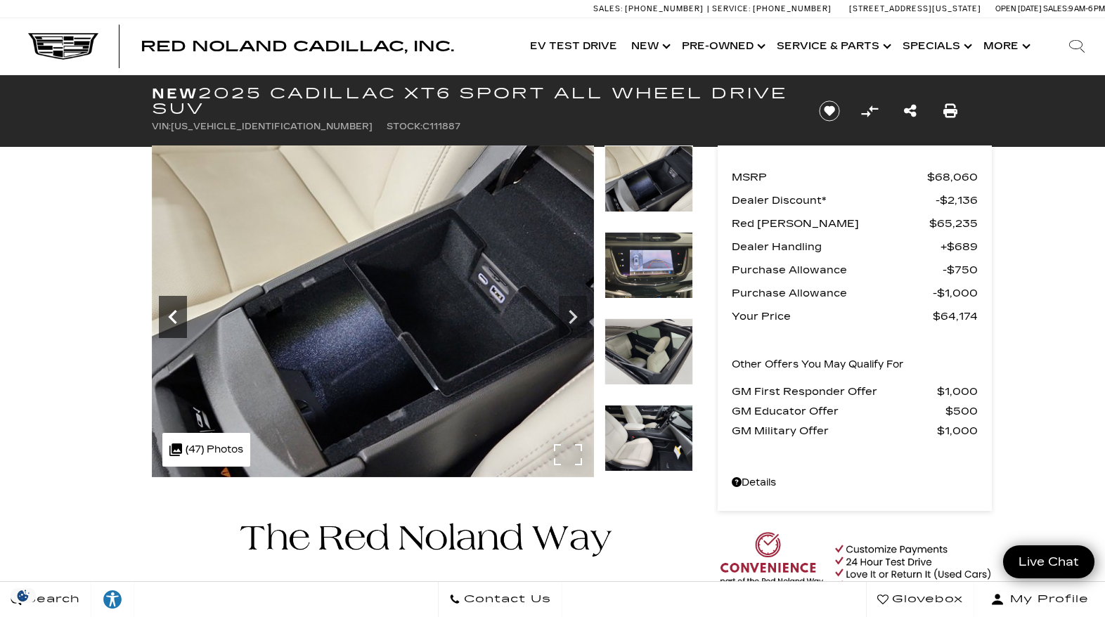
click at [163, 312] on icon "Previous" at bounding box center [173, 317] width 28 height 28
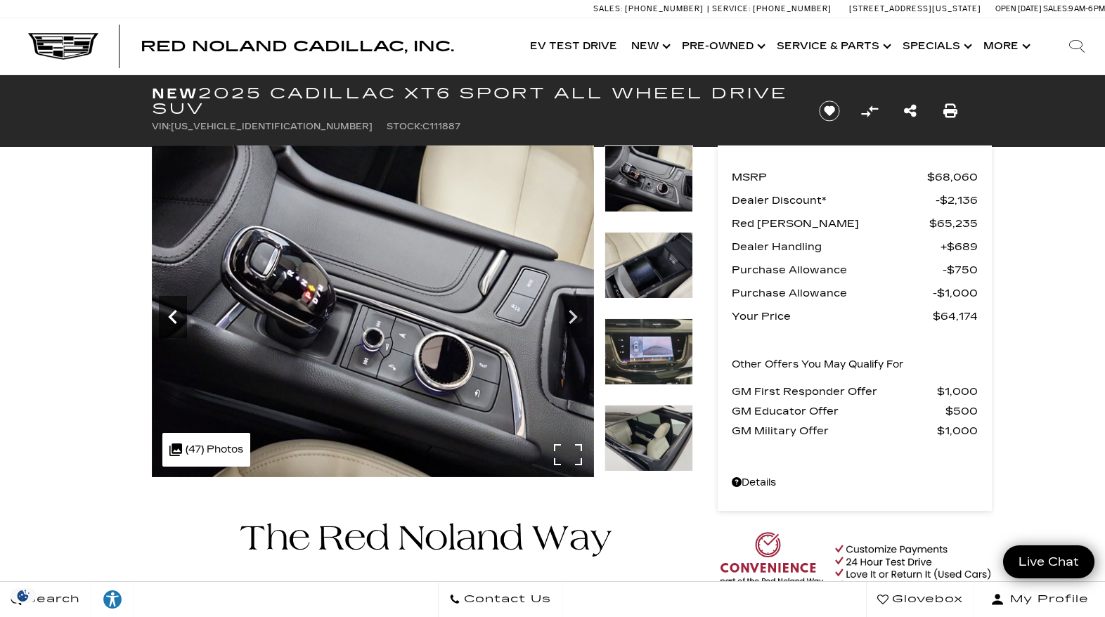
click at [163, 312] on icon "Previous" at bounding box center [173, 317] width 28 height 28
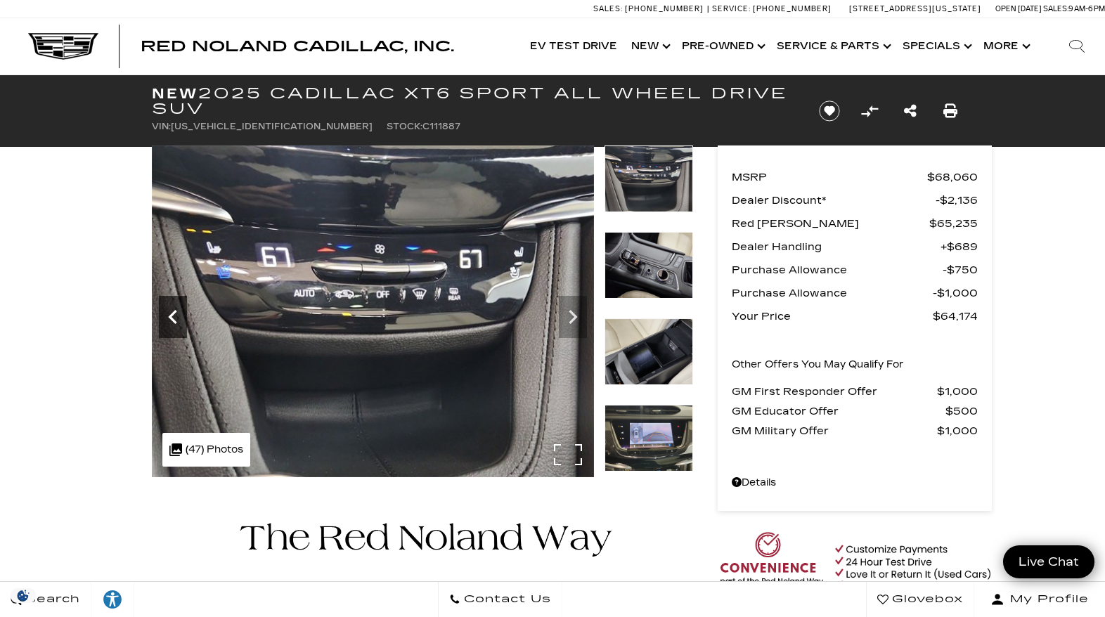
click at [163, 312] on icon "Previous" at bounding box center [173, 317] width 28 height 28
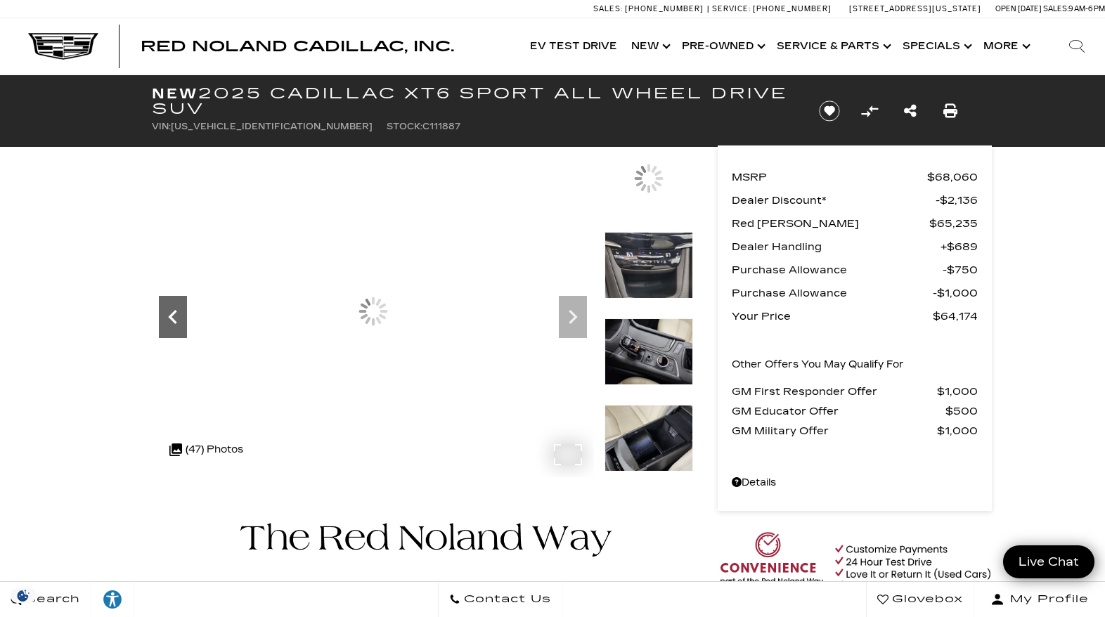
click at [163, 312] on icon "Previous" at bounding box center [173, 317] width 28 height 28
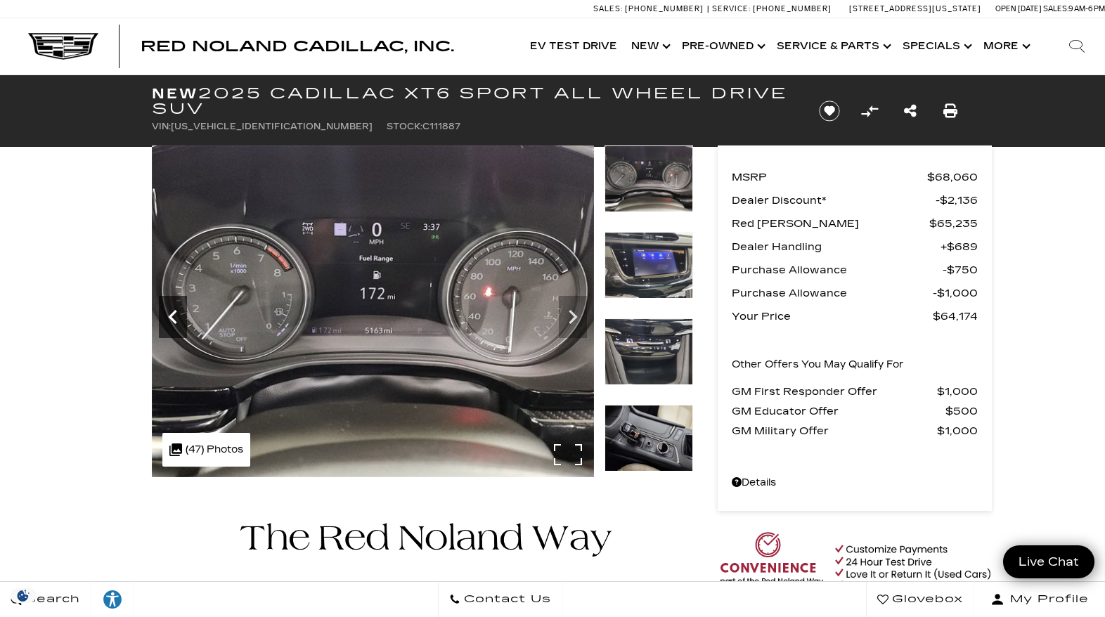
click at [163, 312] on icon "Previous" at bounding box center [173, 317] width 28 height 28
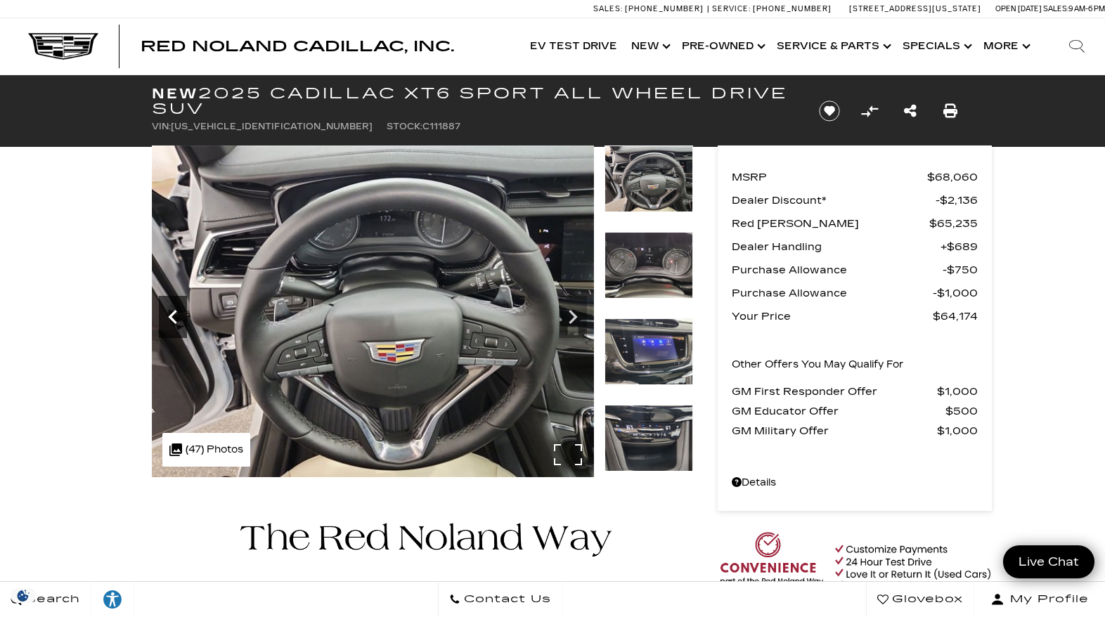
click at [163, 312] on icon "Previous" at bounding box center [173, 317] width 28 height 28
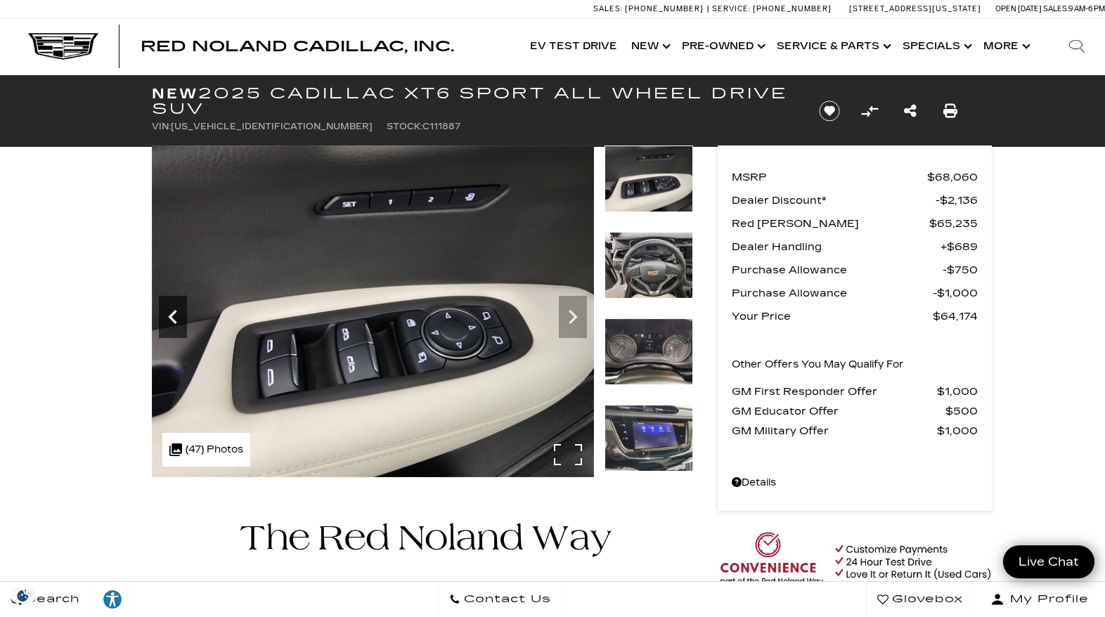
click at [163, 312] on icon "Previous" at bounding box center [173, 317] width 28 height 28
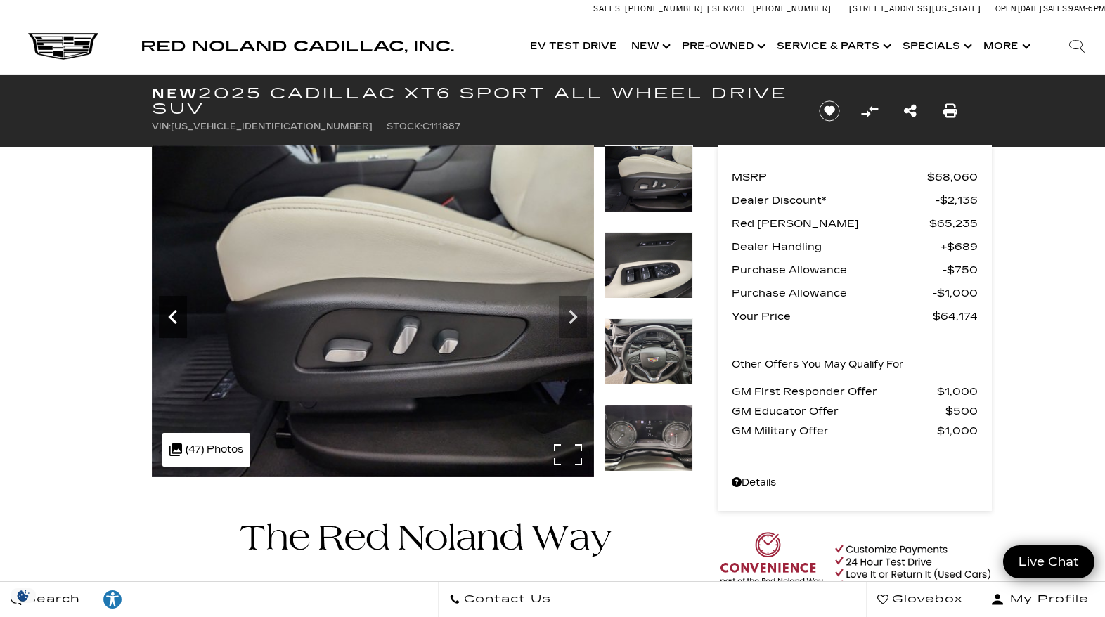
click at [163, 312] on icon "Previous" at bounding box center [173, 317] width 28 height 28
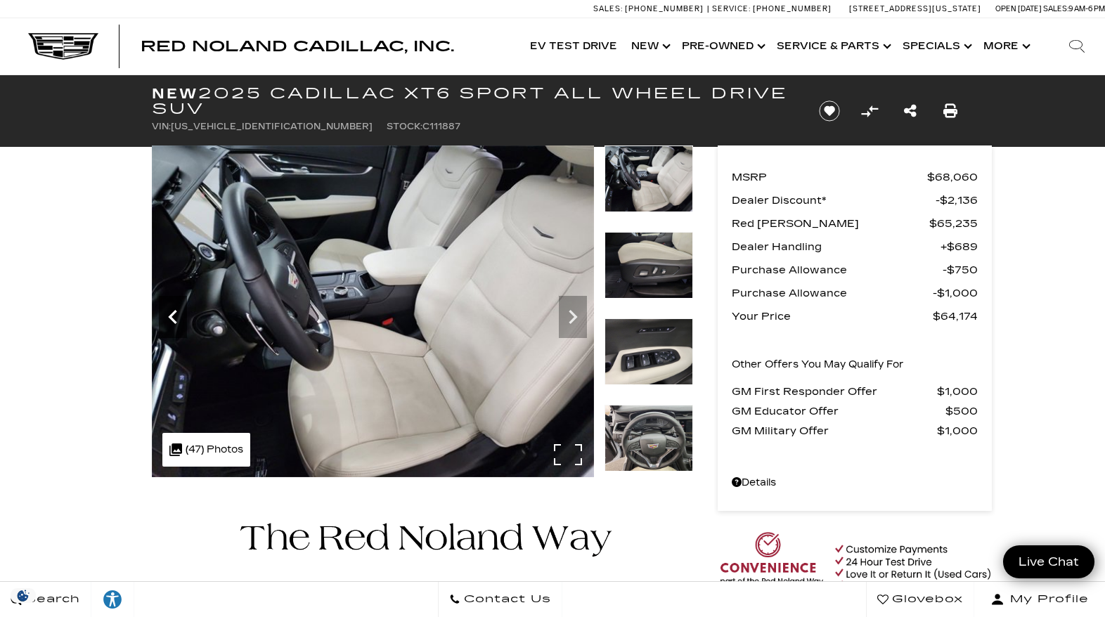
click at [163, 312] on icon "Previous" at bounding box center [173, 317] width 28 height 28
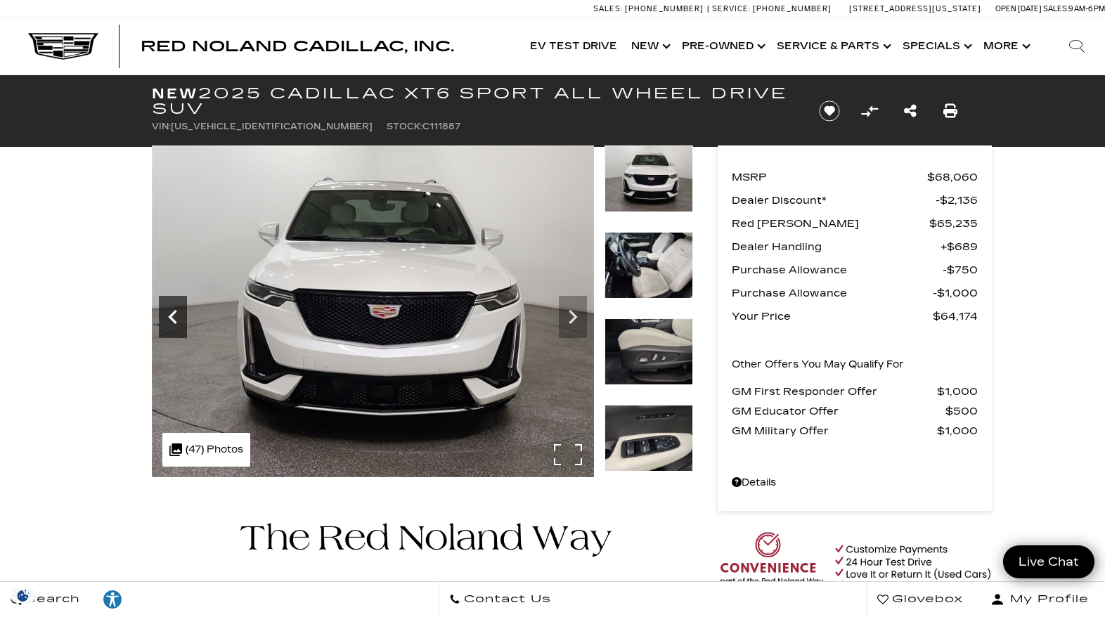
click at [163, 312] on icon "Previous" at bounding box center [173, 317] width 28 height 28
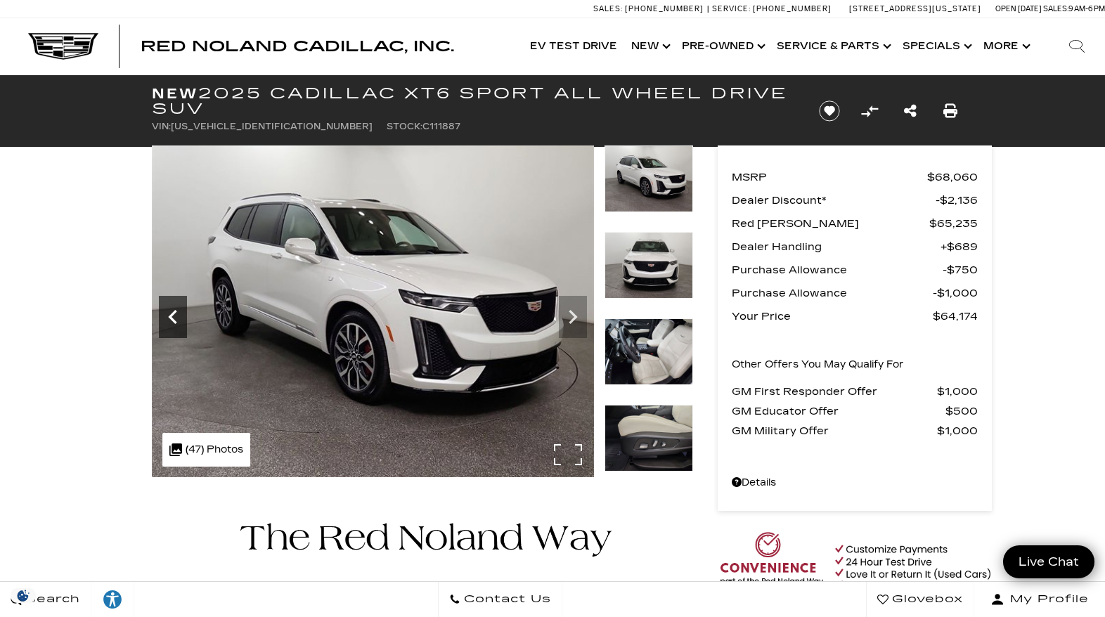
click at [163, 312] on icon "Previous" at bounding box center [173, 317] width 28 height 28
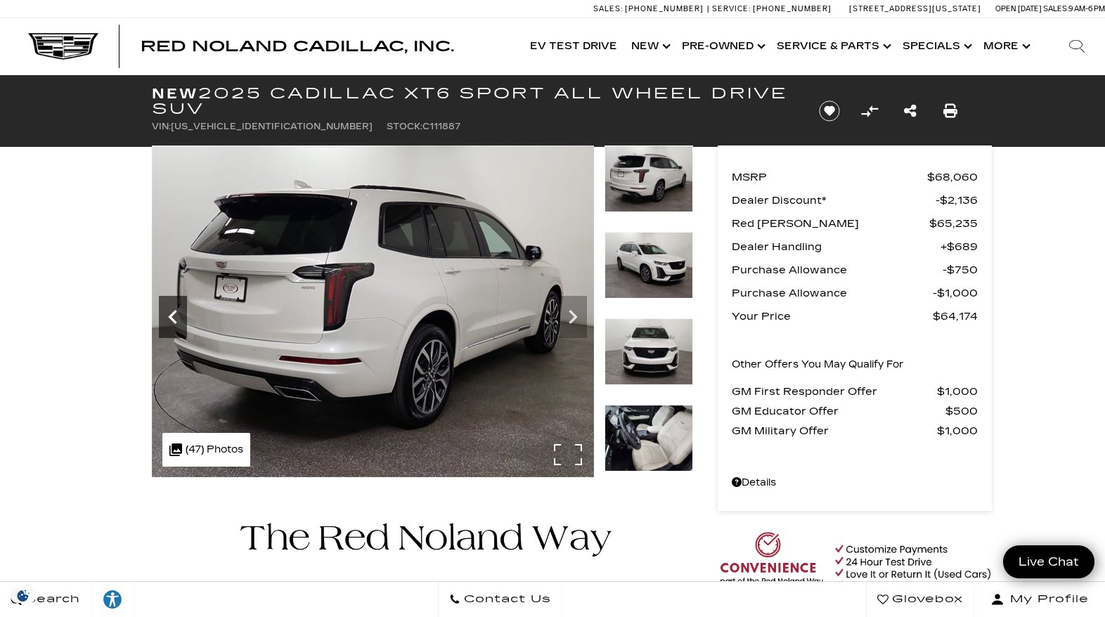
click at [163, 312] on icon "Previous" at bounding box center [173, 317] width 28 height 28
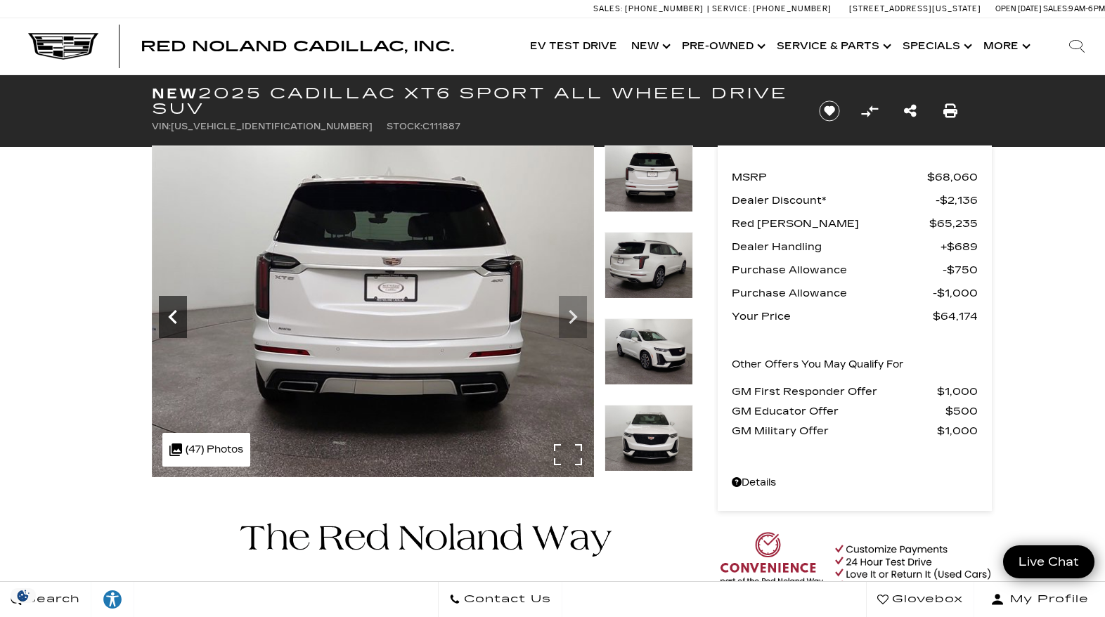
click at [163, 312] on icon "Previous" at bounding box center [173, 317] width 28 height 28
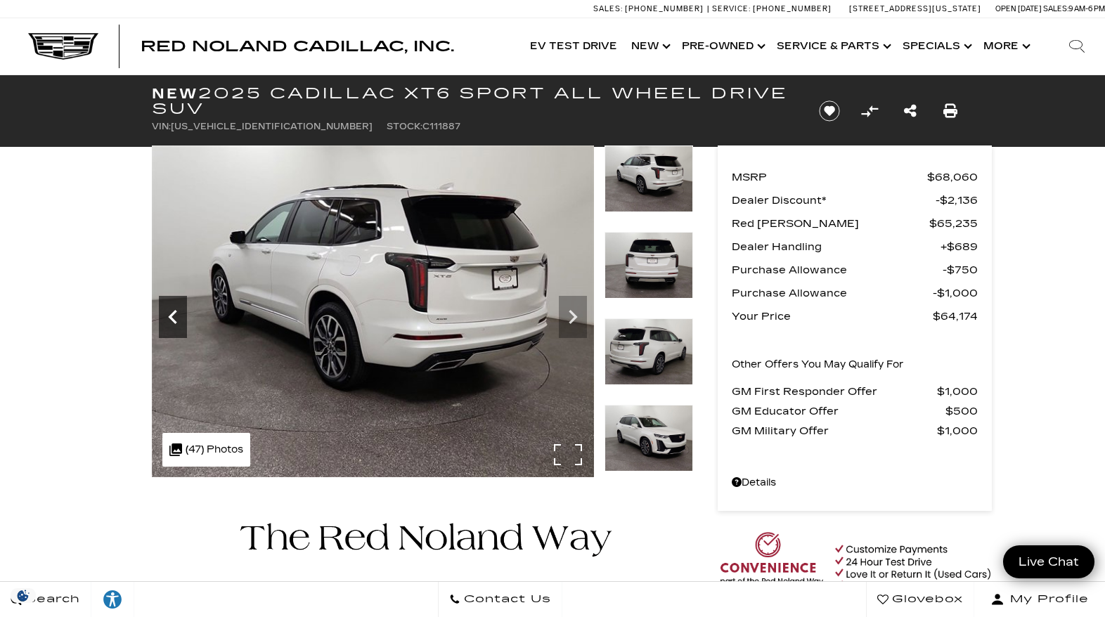
click at [163, 312] on icon "Previous" at bounding box center [173, 317] width 28 height 28
